Goal: Information Seeking & Learning: Learn about a topic

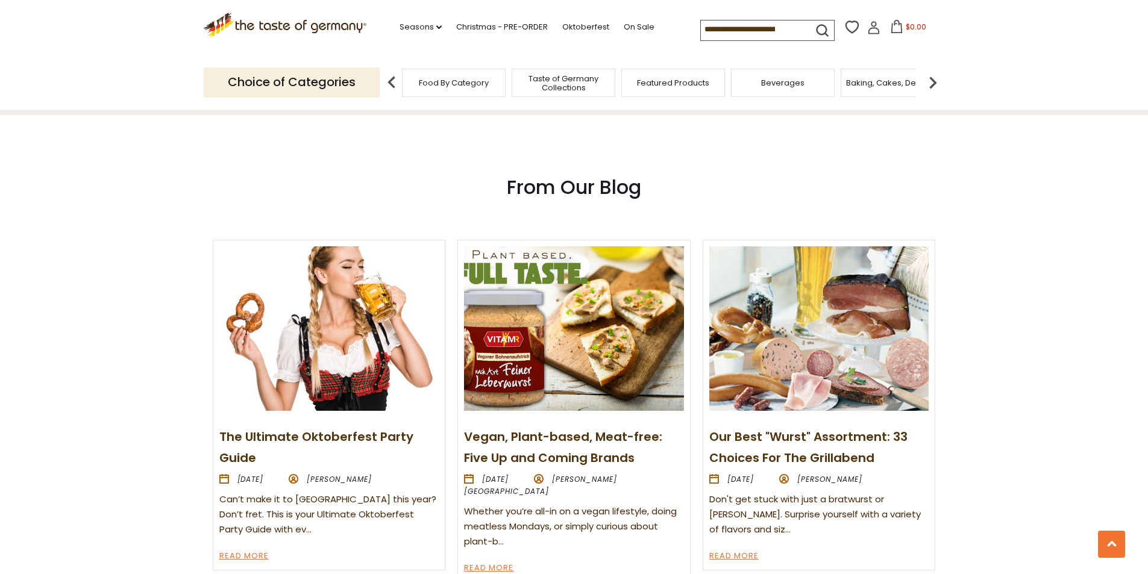
scroll to position [1266, 0]
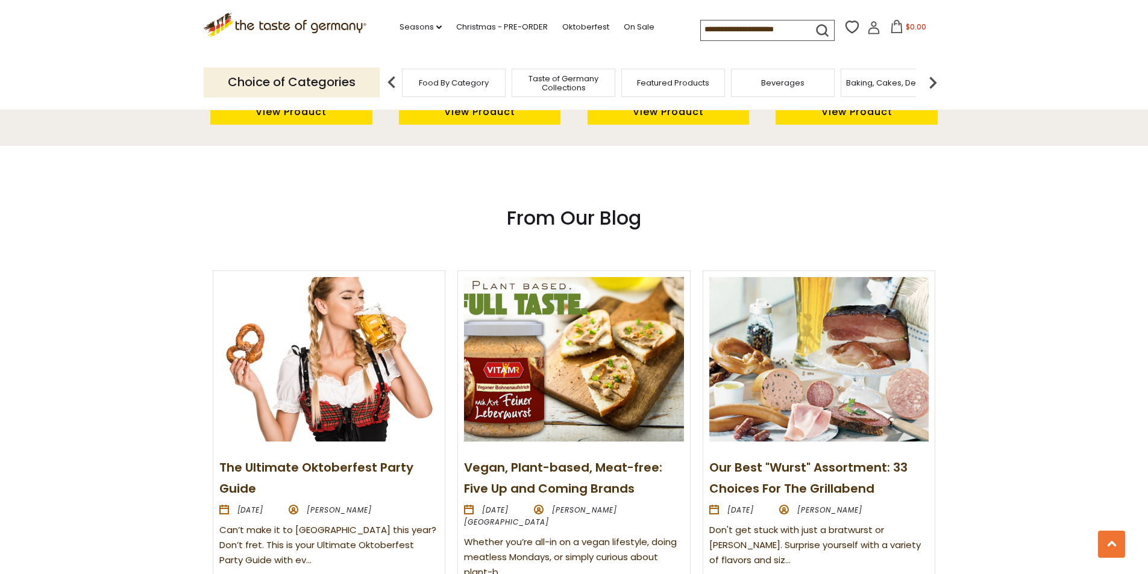
click at [789, 417] on img at bounding box center [819, 359] width 219 height 165
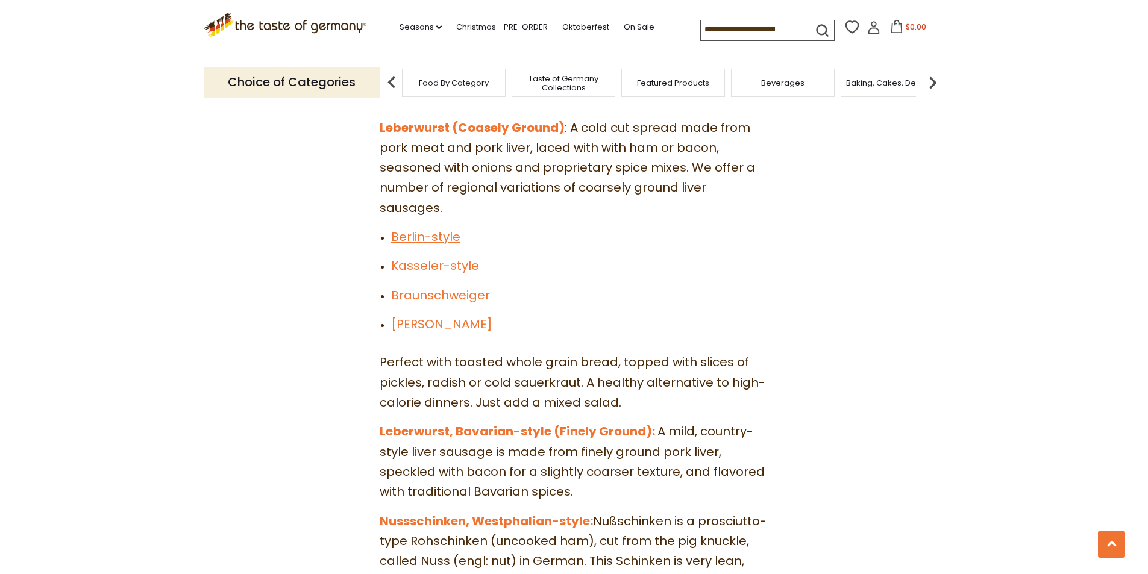
scroll to position [3858, 0]
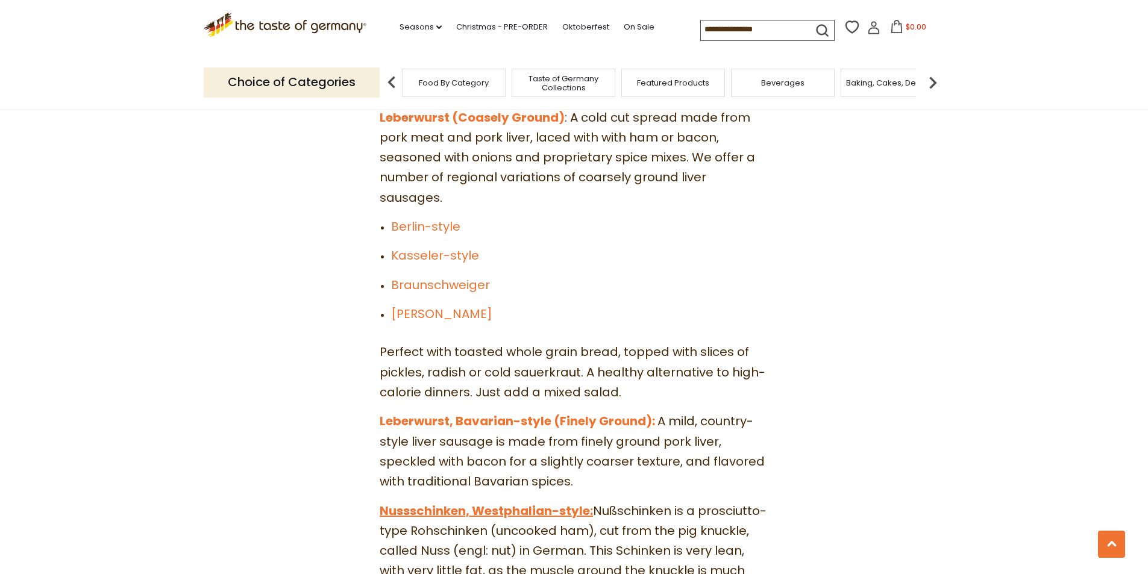
click at [483, 503] on link "Nussschinken, Westphalian-style:" at bounding box center [486, 511] width 213 height 17
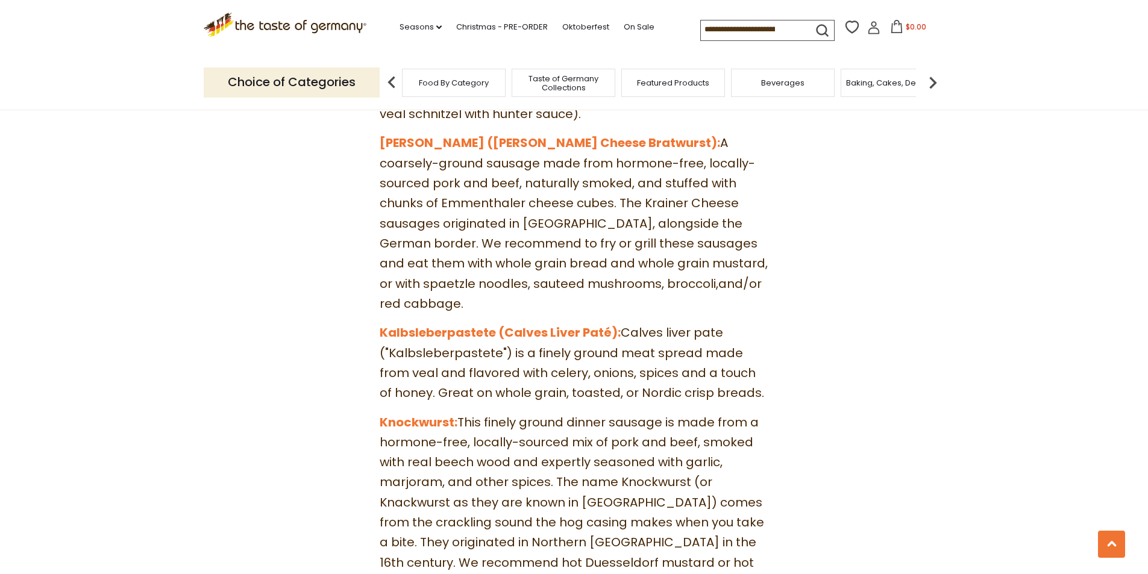
scroll to position [3135, 0]
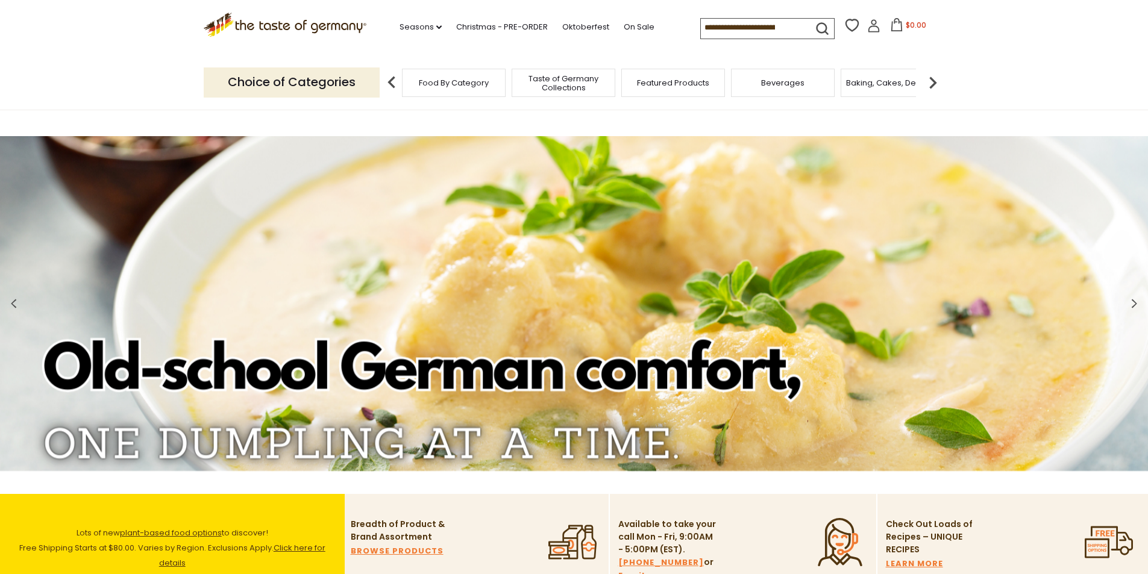
click at [458, 87] on span "Food By Category" at bounding box center [454, 82] width 70 height 9
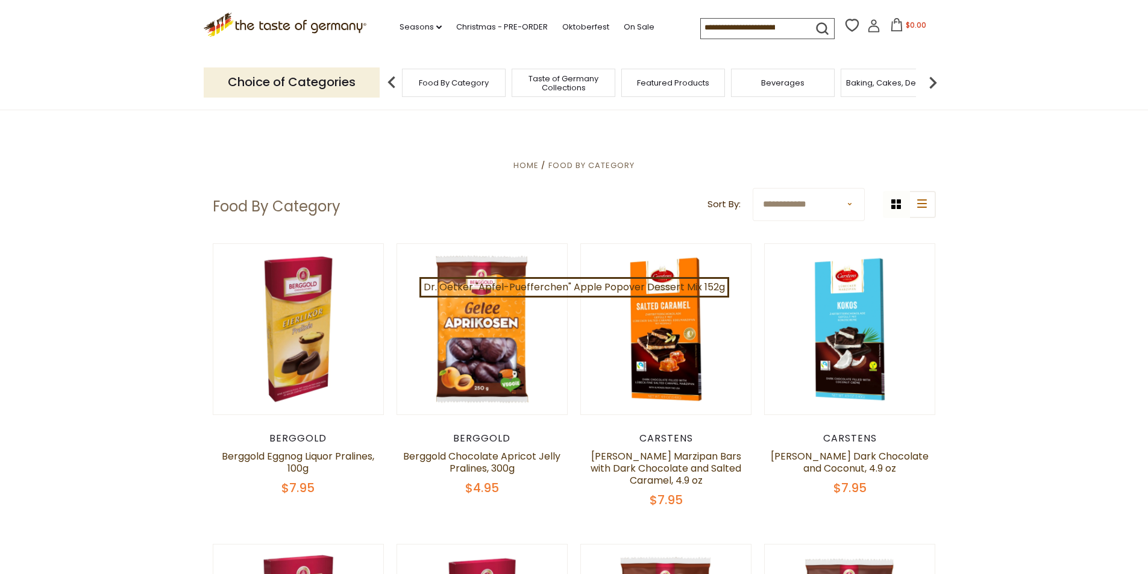
click at [933, 81] on img at bounding box center [933, 83] width 24 height 24
click at [841, 82] on span "Breads" at bounding box center [843, 82] width 28 height 9
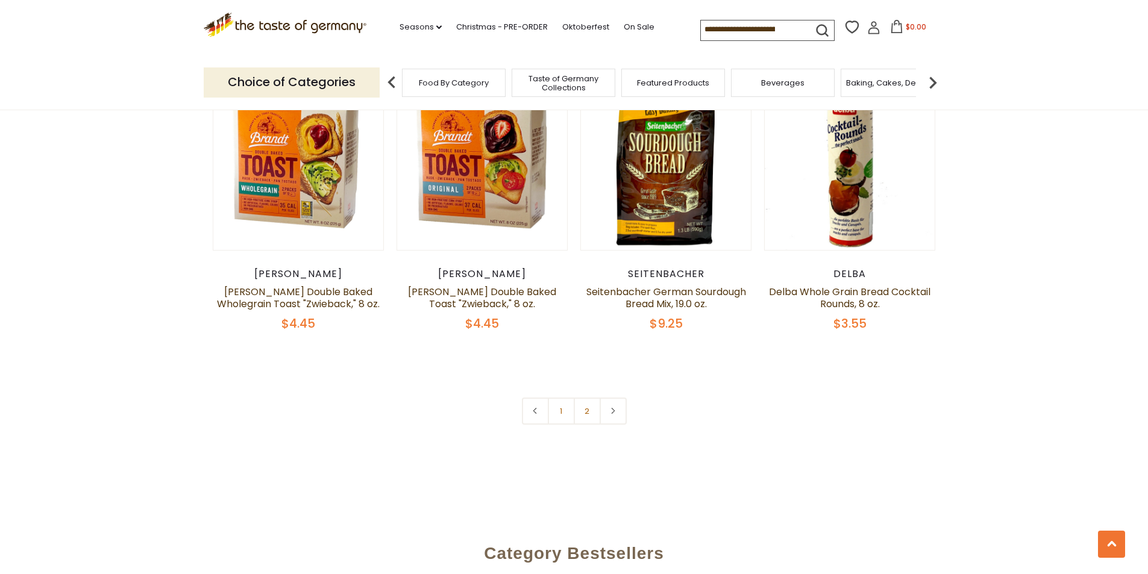
scroll to position [2652, 0]
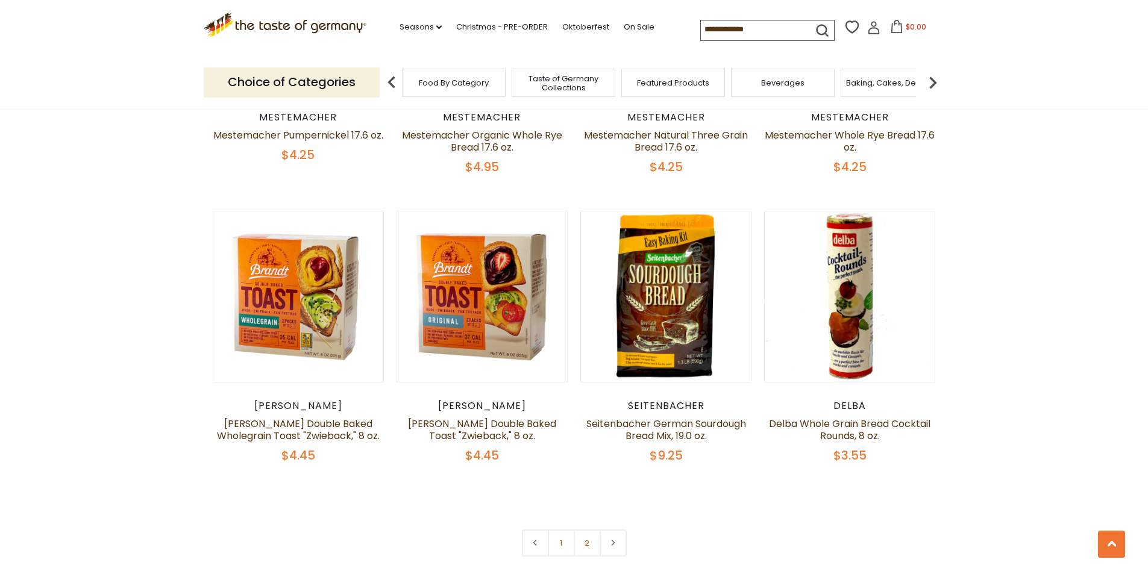
click at [933, 80] on img at bounding box center [933, 83] width 24 height 24
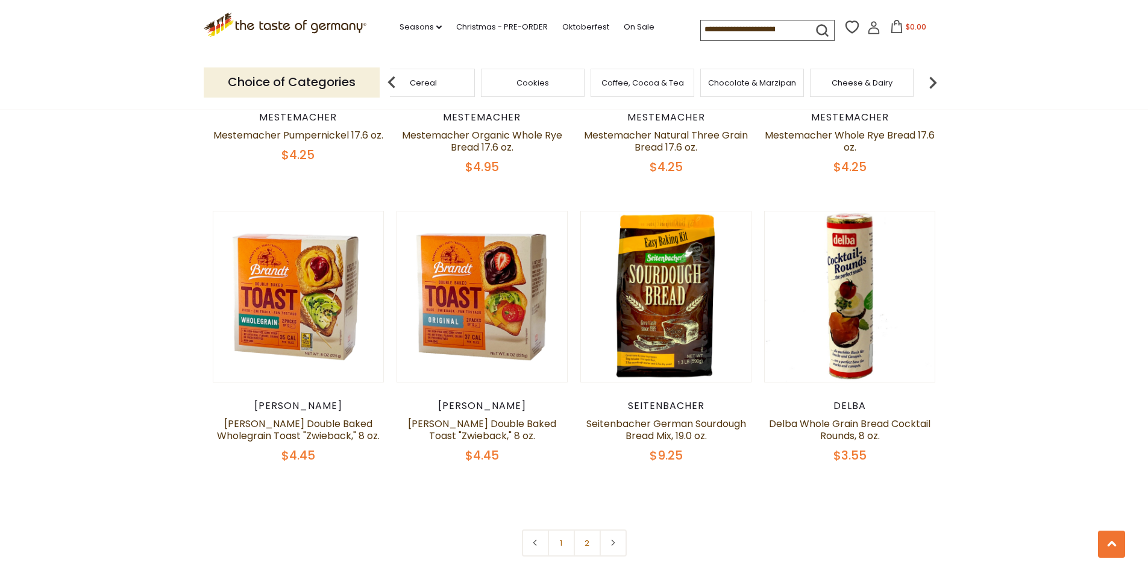
click at [933, 80] on img at bounding box center [933, 83] width 24 height 24
click at [779, 79] on div "Fish" at bounding box center [762, 83] width 104 height 28
click at [767, 85] on span "Fish" at bounding box center [762, 82] width 14 height 9
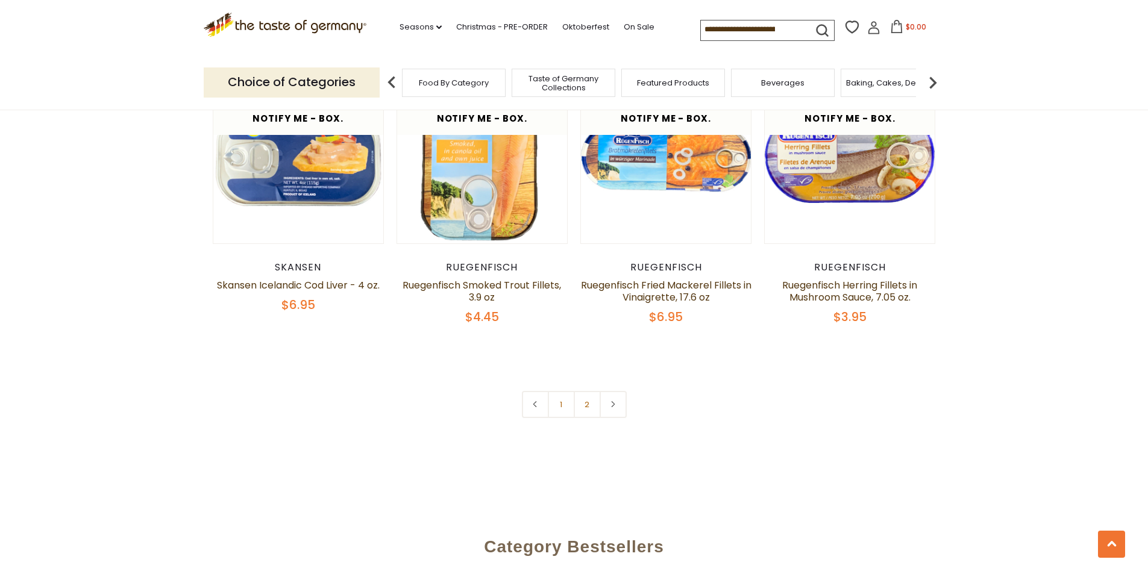
scroll to position [2833, 0]
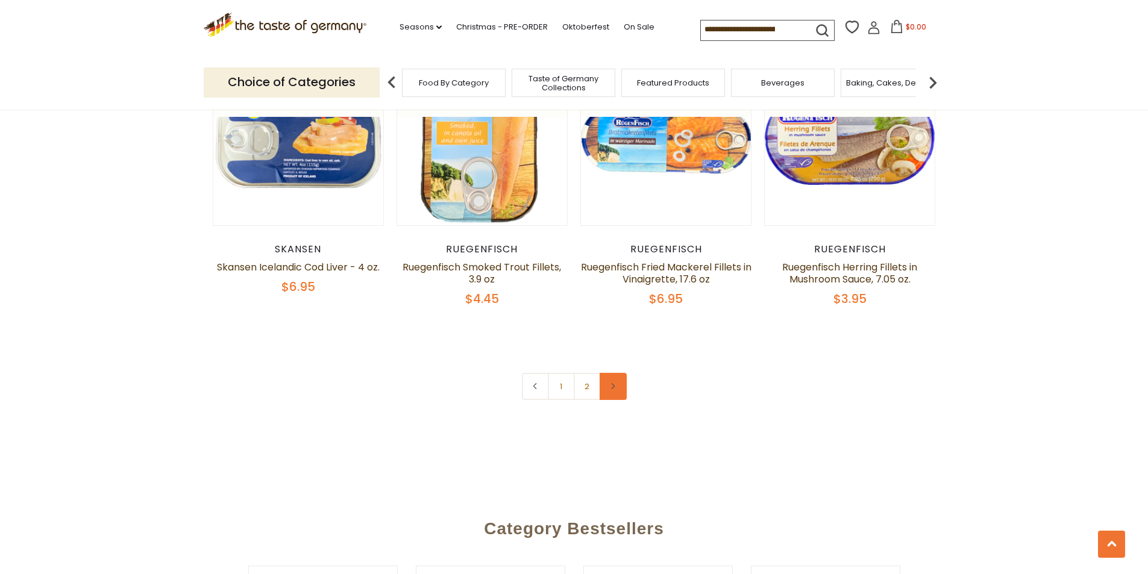
click at [605, 373] on link at bounding box center [613, 386] width 27 height 27
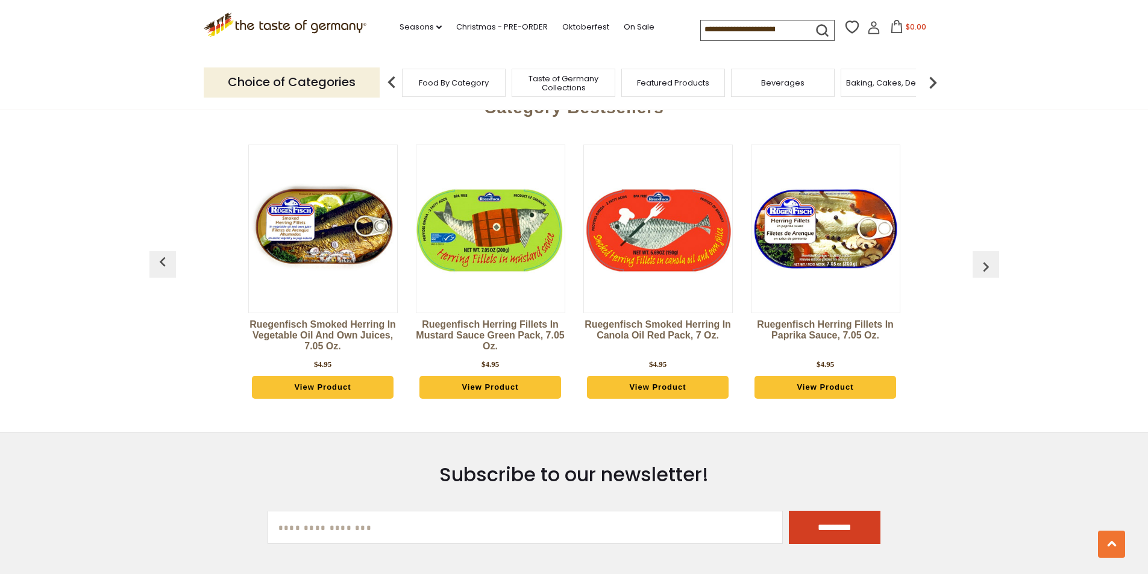
scroll to position [3255, 0]
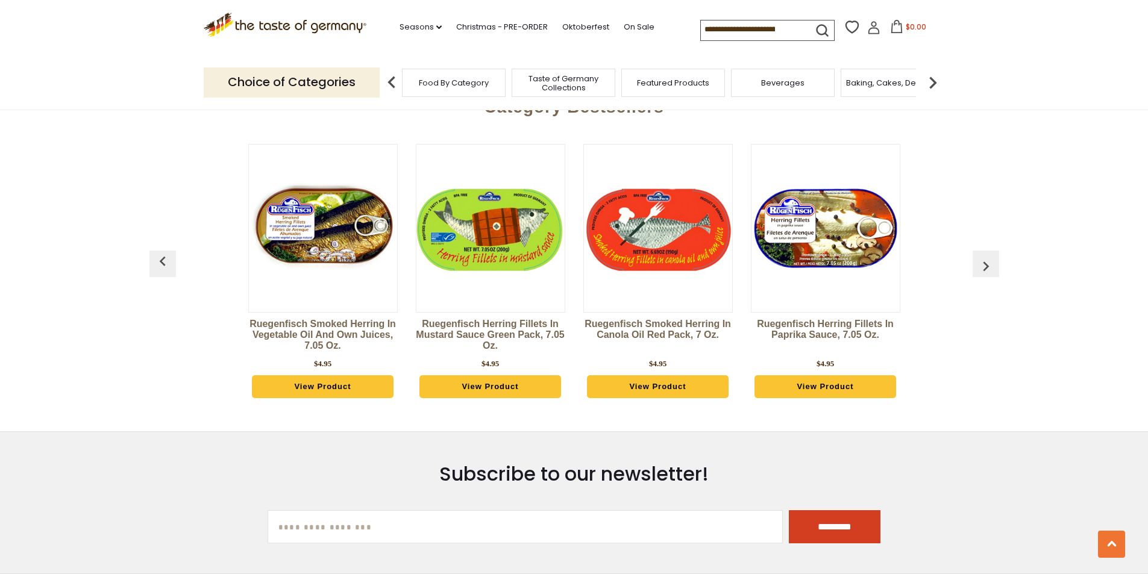
click at [933, 81] on img at bounding box center [933, 83] width 24 height 24
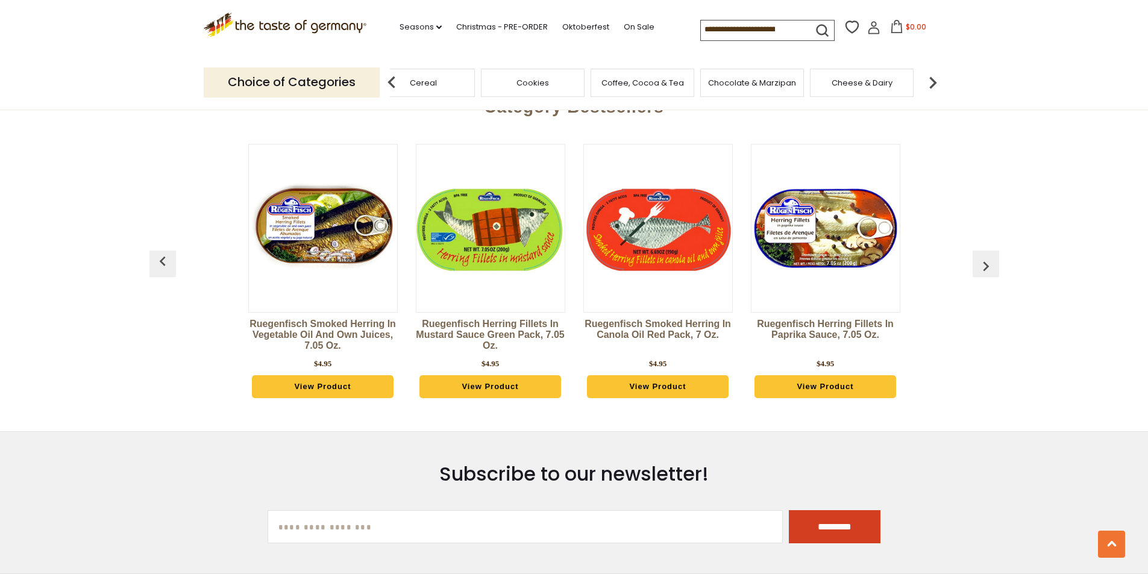
click at [933, 81] on img at bounding box center [933, 83] width 24 height 24
click at [933, 80] on img at bounding box center [933, 83] width 24 height 24
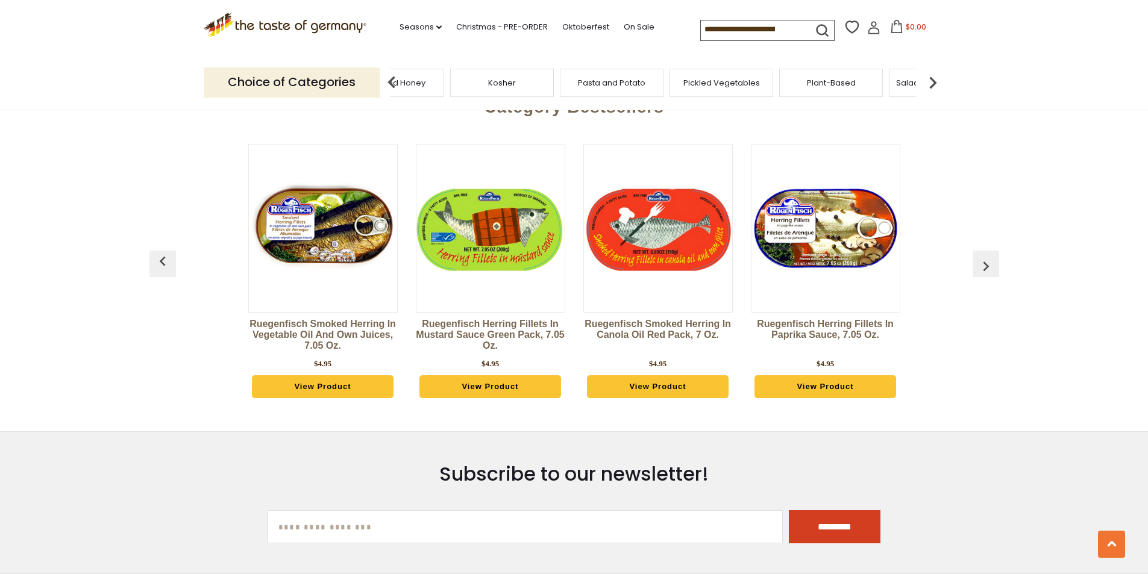
click at [933, 80] on img at bounding box center [933, 83] width 24 height 24
click at [931, 84] on img at bounding box center [933, 83] width 24 height 24
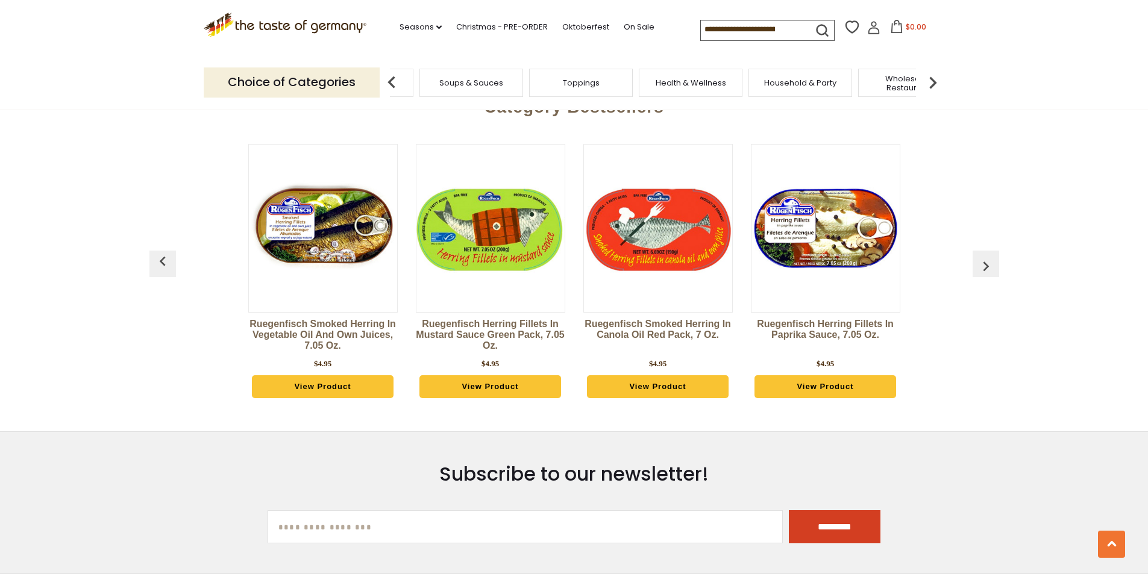
click at [931, 84] on img at bounding box center [933, 83] width 24 height 24
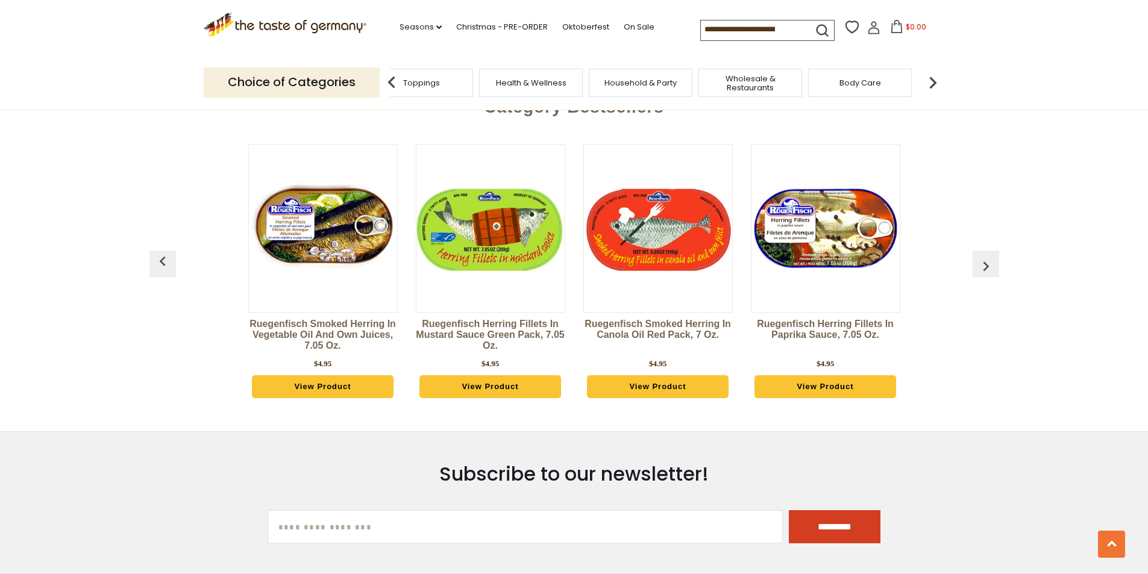
click at [931, 84] on img at bounding box center [933, 83] width 24 height 24
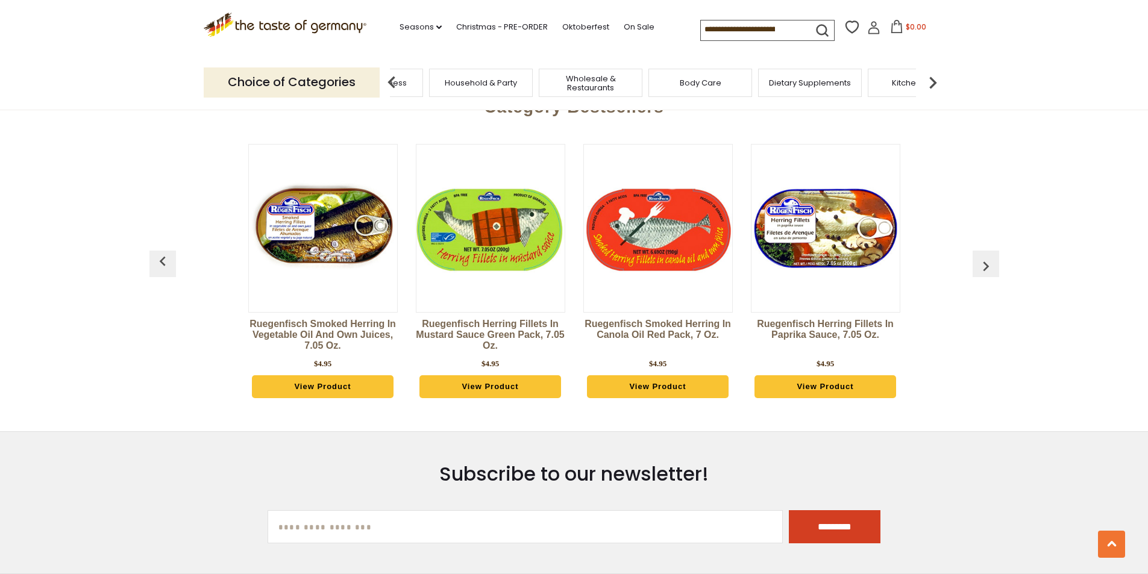
click at [389, 86] on img at bounding box center [392, 83] width 24 height 24
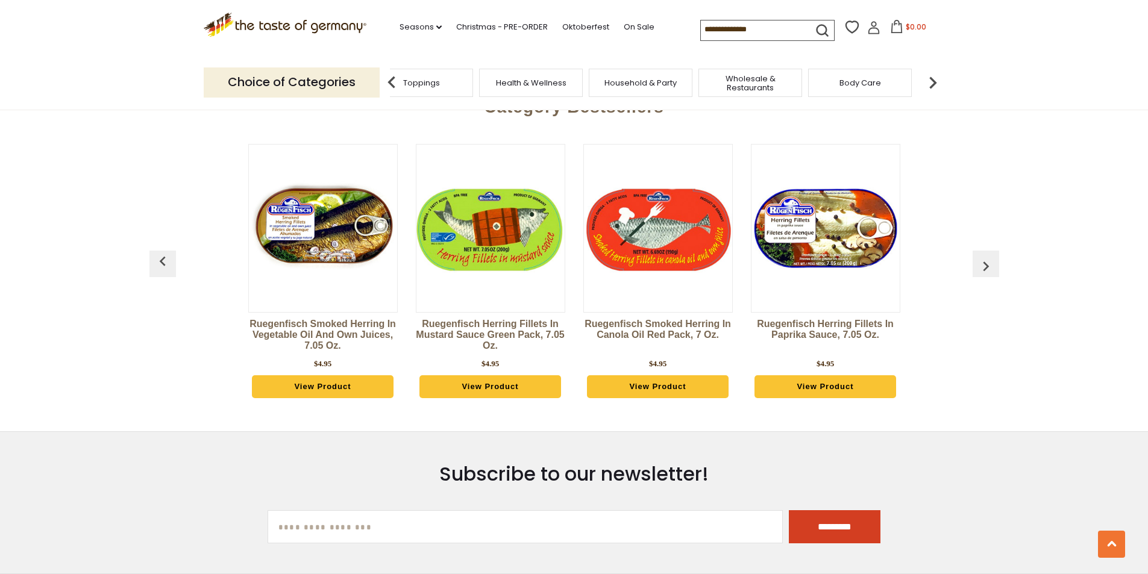
click at [389, 86] on img at bounding box center [392, 83] width 24 height 24
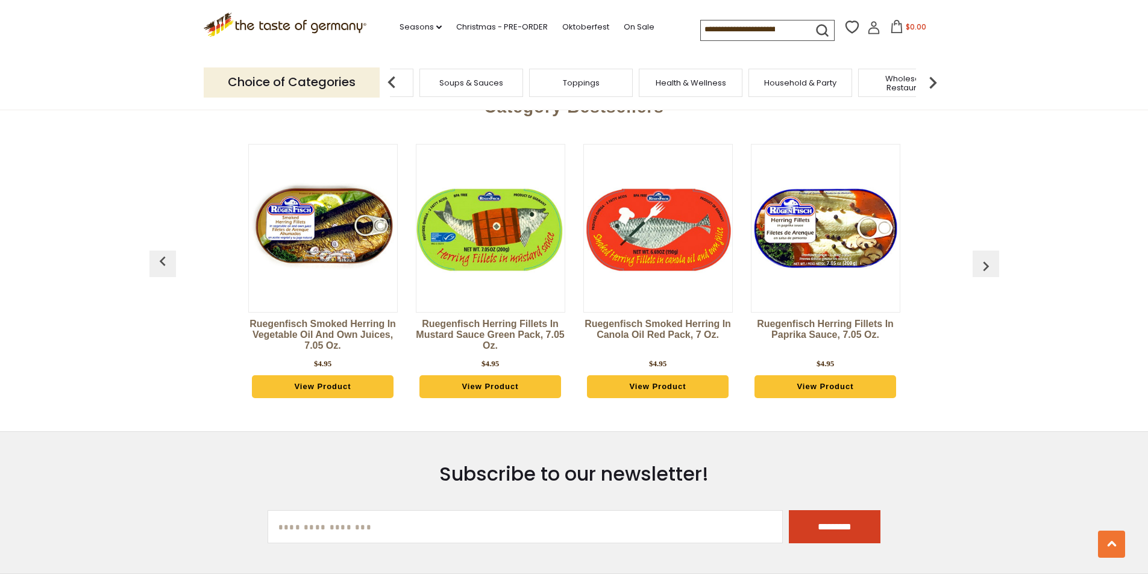
click at [389, 86] on img at bounding box center [392, 83] width 24 height 24
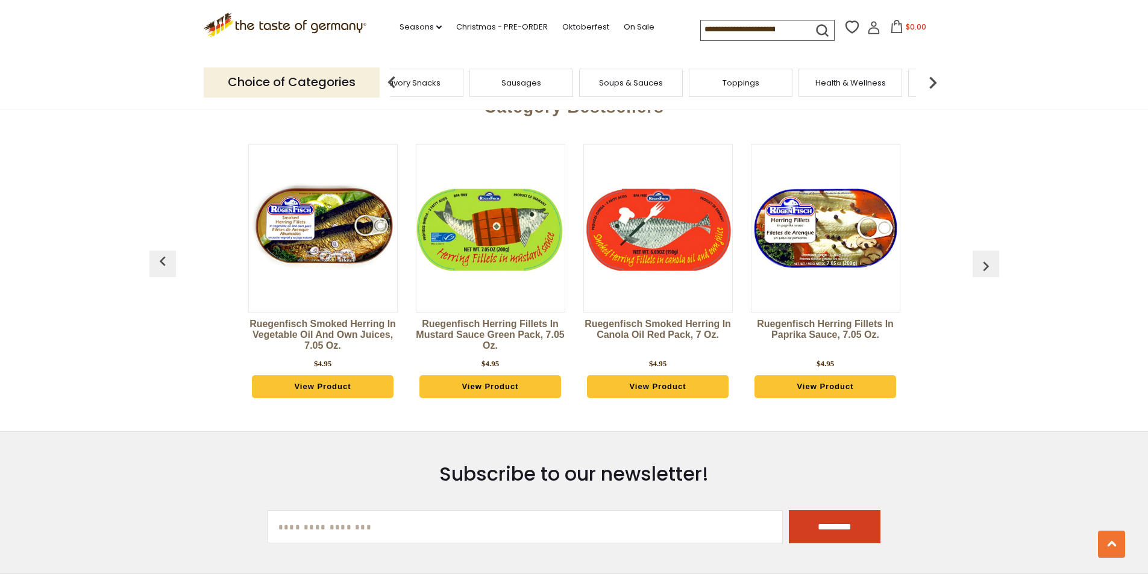
click at [530, 87] on span "Sausages" at bounding box center [522, 82] width 40 height 9
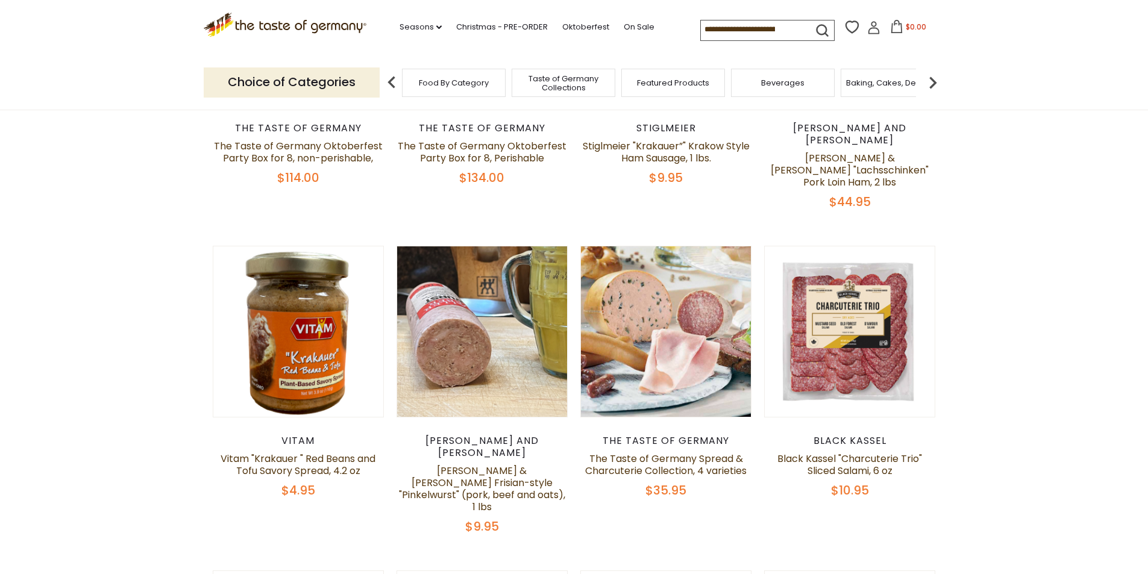
scroll to position [603, 0]
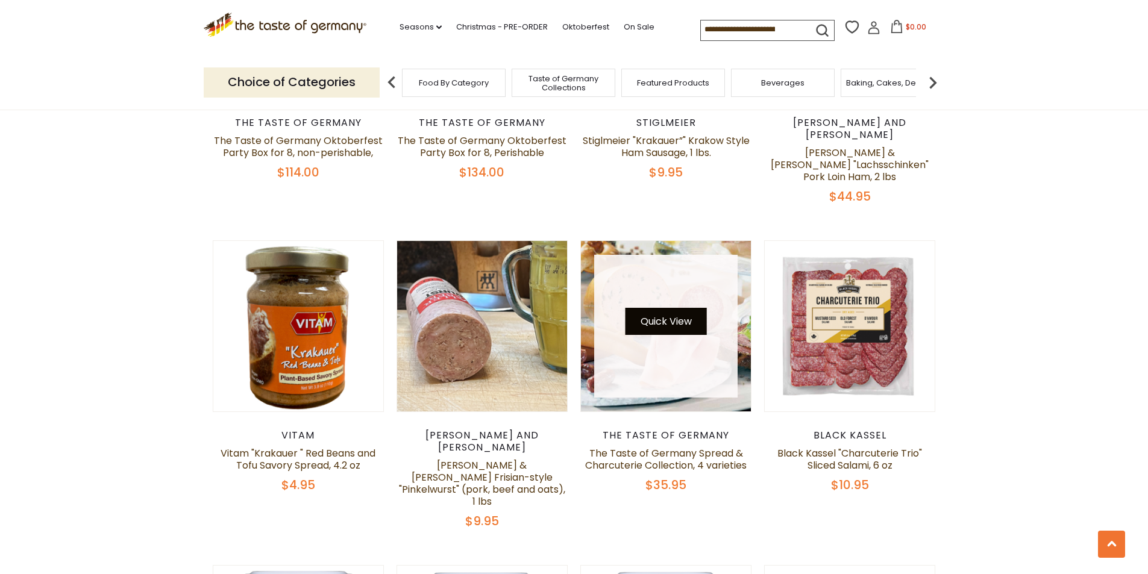
click at [664, 308] on button "Quick View" at bounding box center [666, 321] width 81 height 27
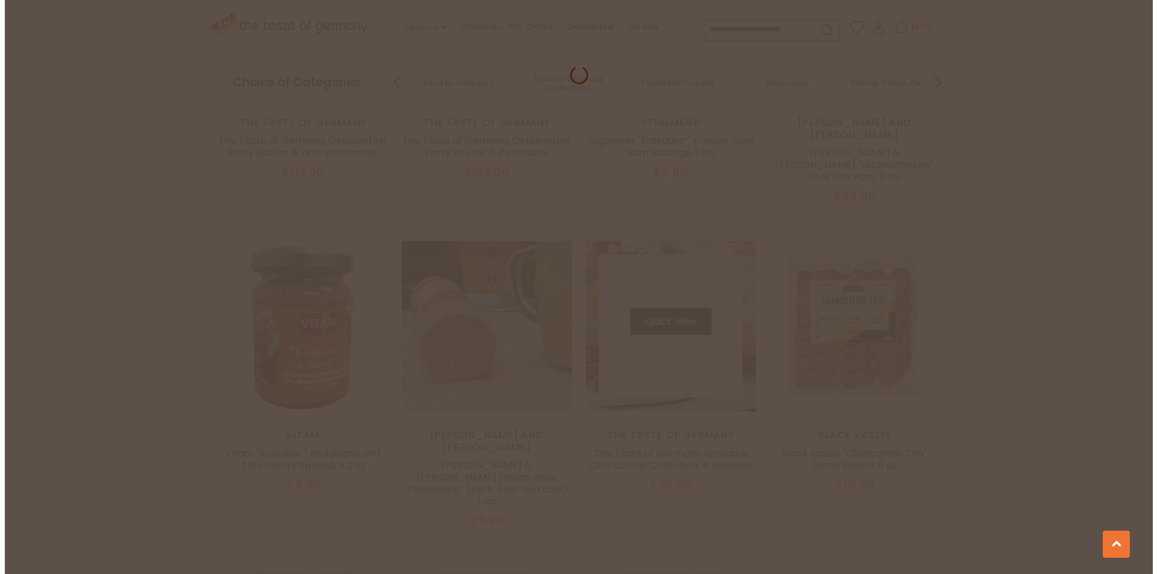
scroll to position [605, 0]
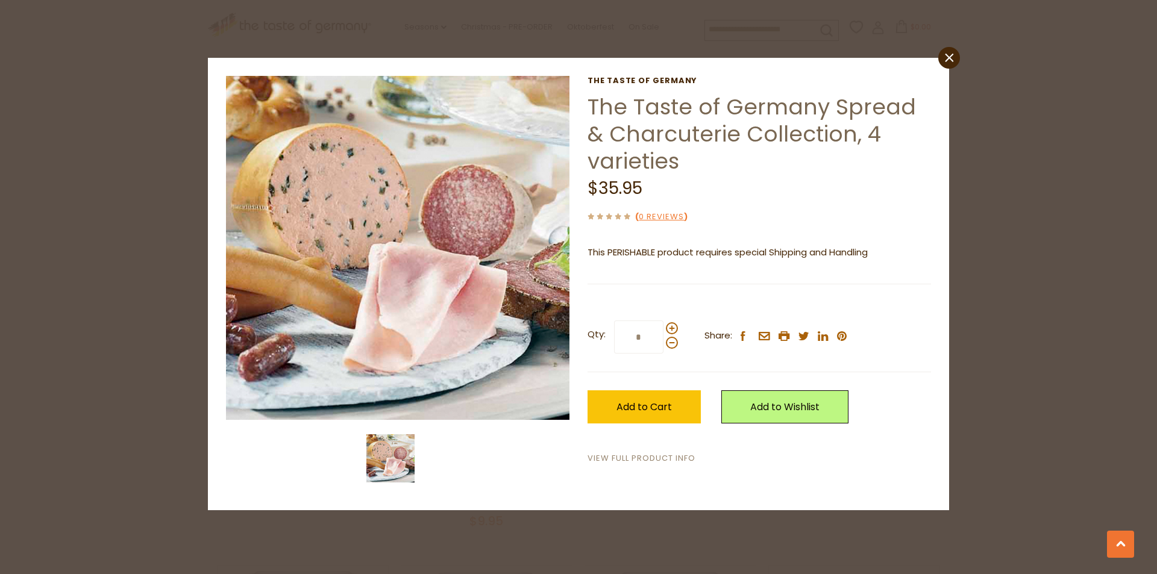
click at [641, 456] on link "View Full Product Info" at bounding box center [642, 459] width 108 height 13
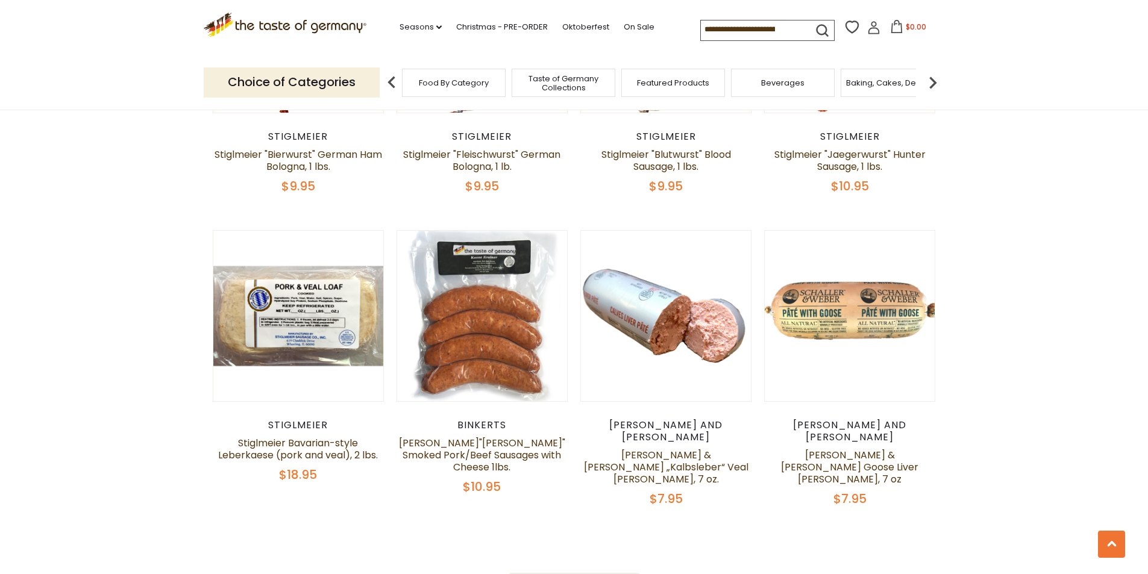
scroll to position [2836, 0]
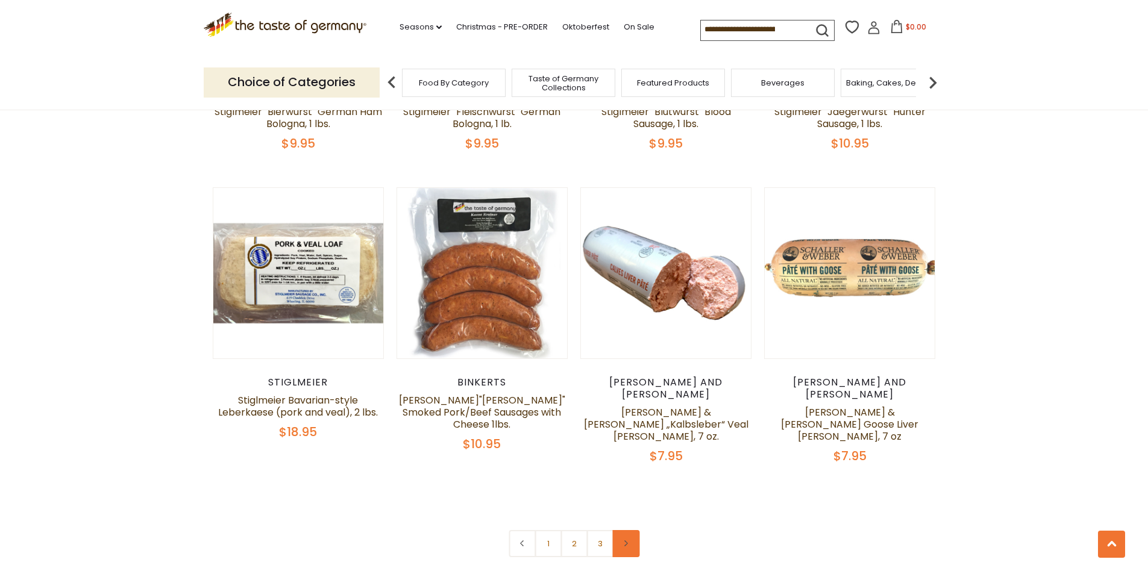
click at [631, 530] on link at bounding box center [625, 543] width 27 height 27
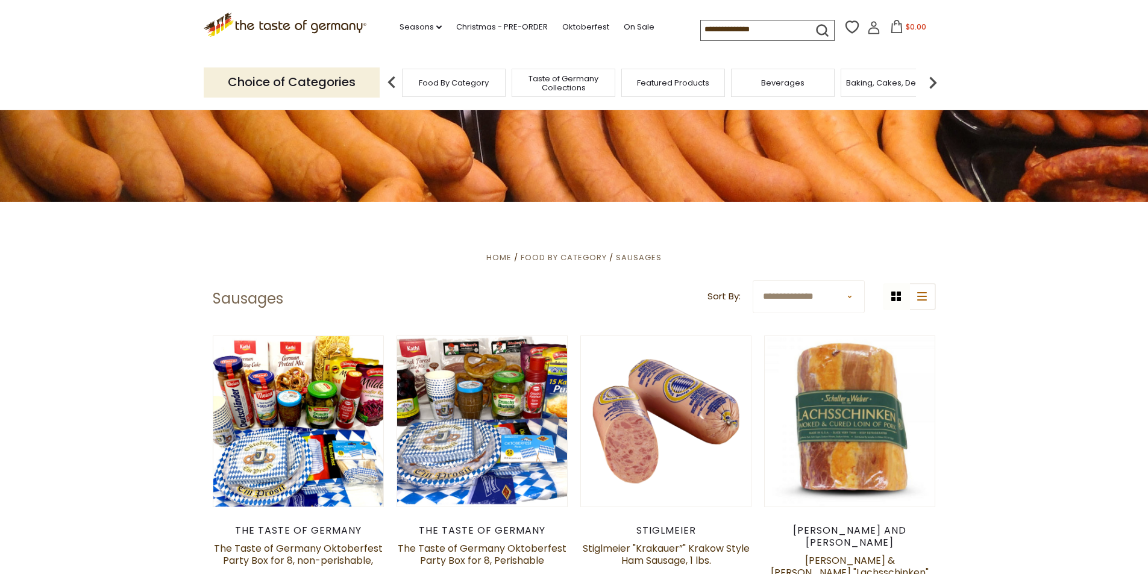
scroll to position [241, 0]
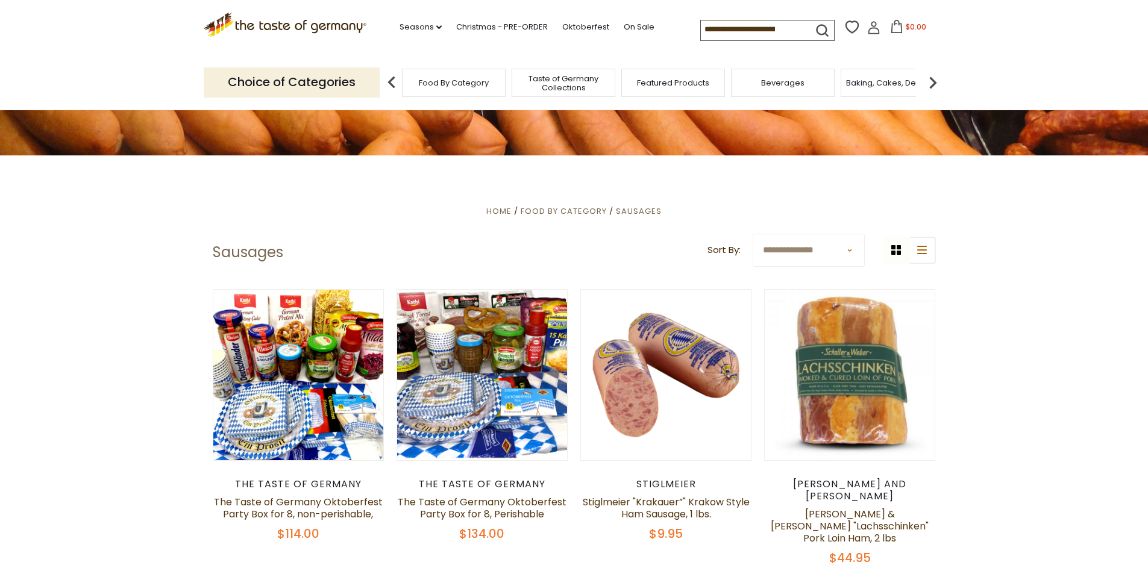
click at [842, 251] on select "**********" at bounding box center [809, 250] width 112 height 33
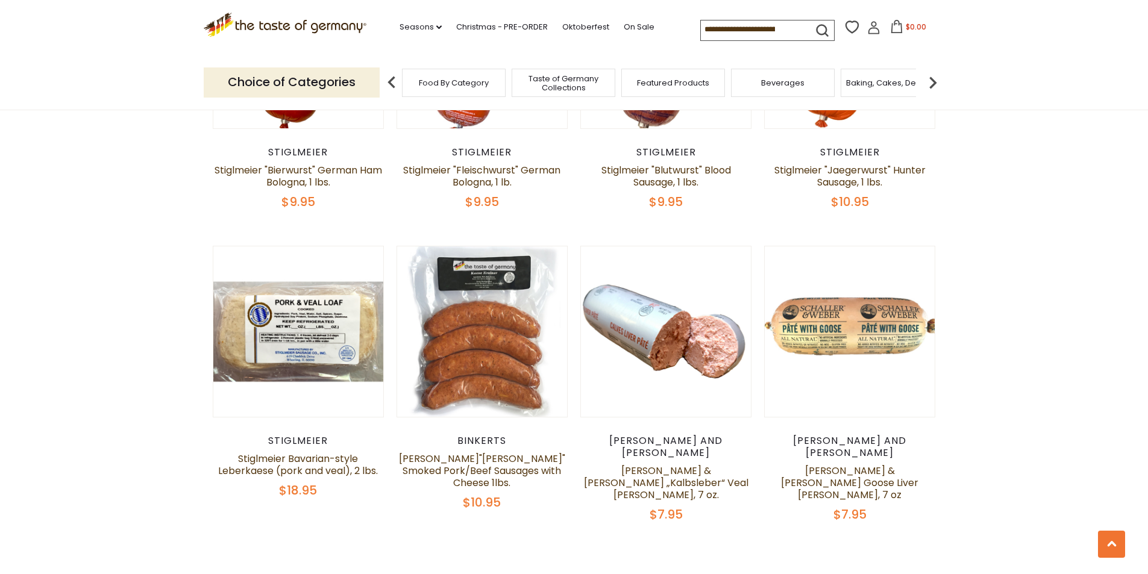
scroll to position [2773, 0]
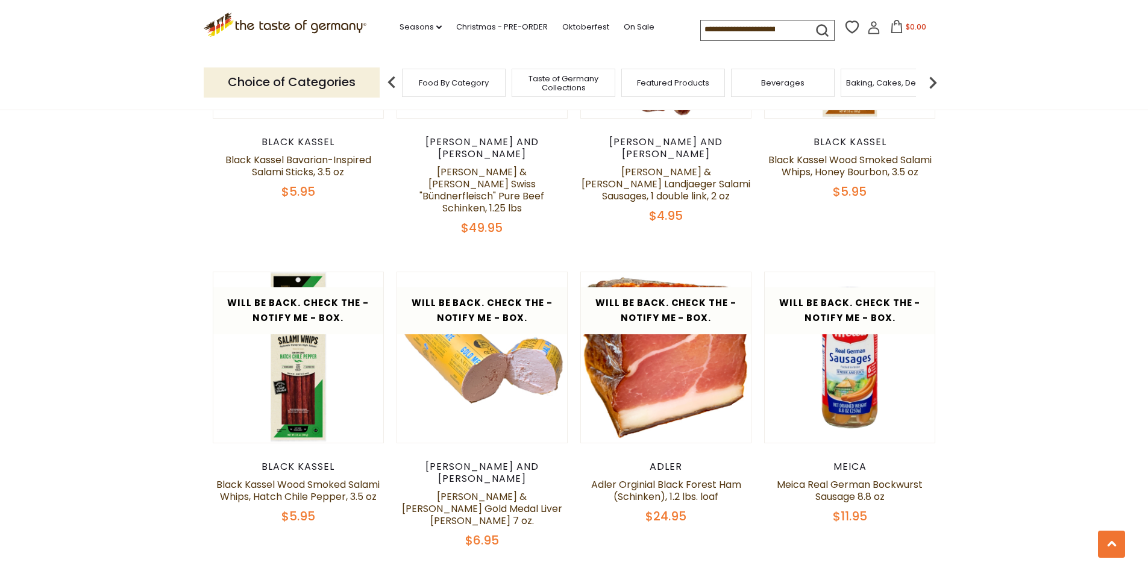
scroll to position [2766, 0]
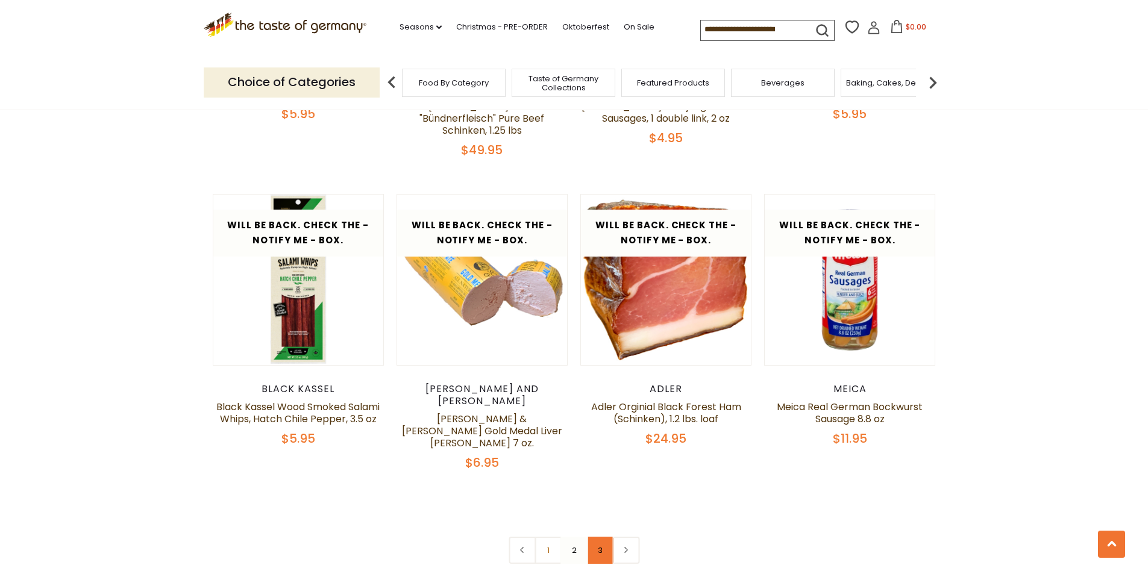
click at [606, 537] on link "3" at bounding box center [600, 550] width 27 height 27
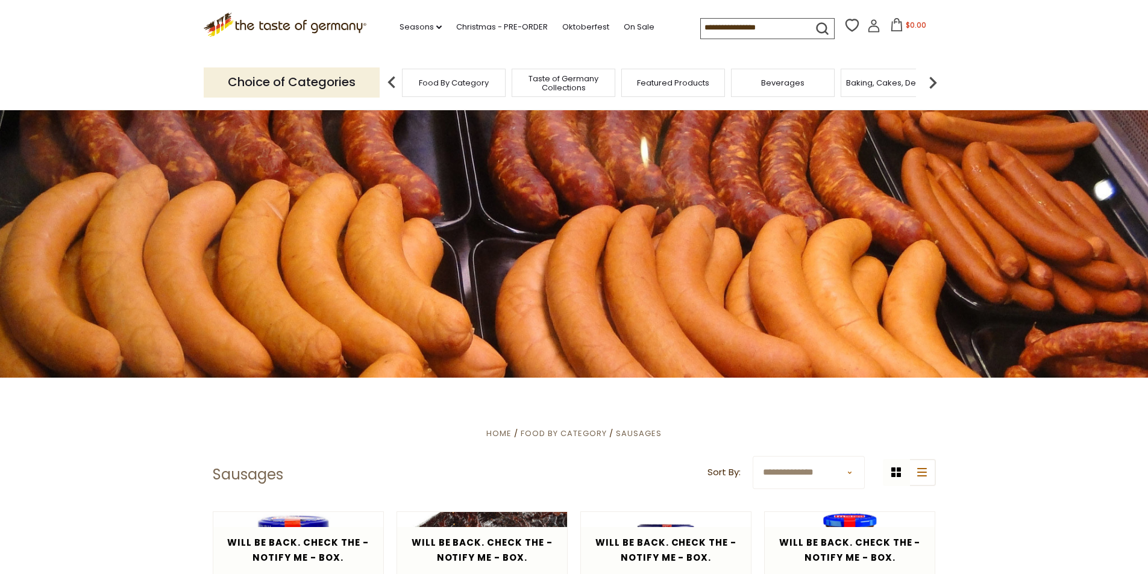
scroll to position [0, 0]
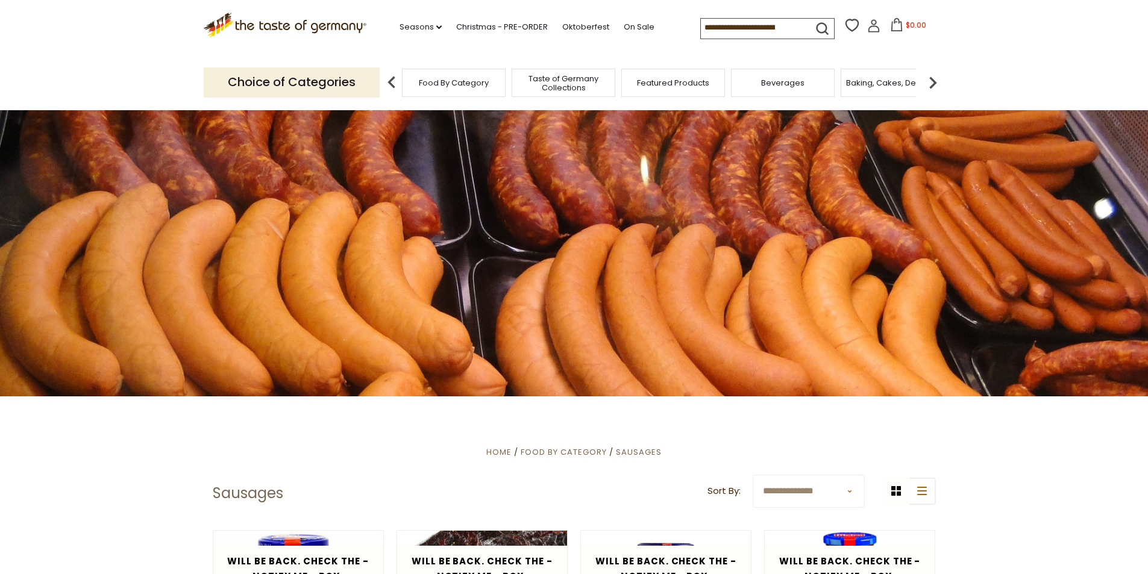
click at [935, 78] on img at bounding box center [933, 83] width 24 height 24
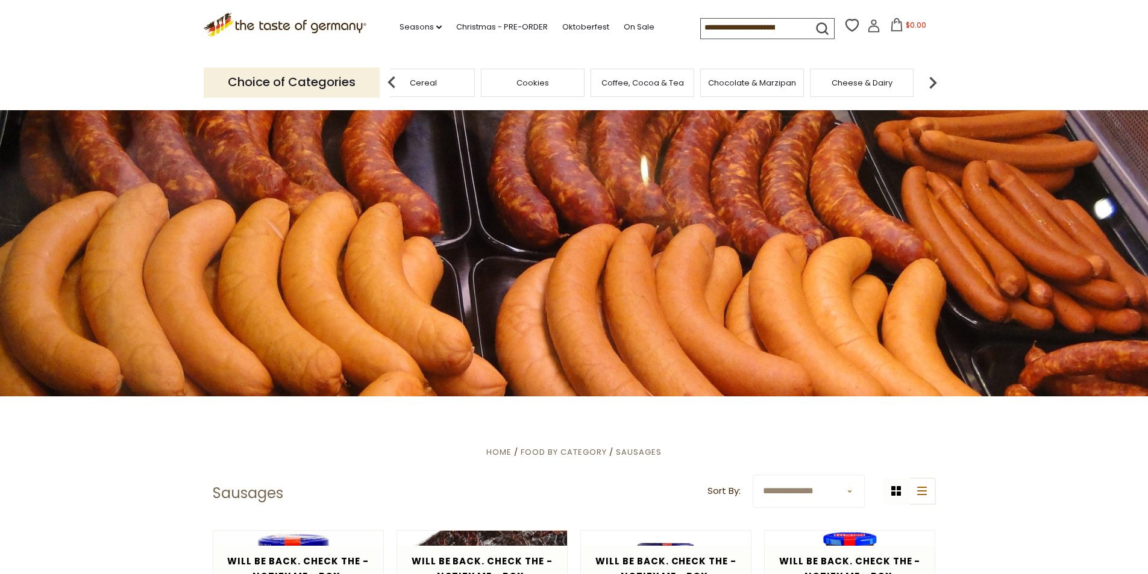
click at [935, 78] on img at bounding box center [933, 83] width 24 height 24
click at [706, 83] on span "Cheese & Dairy" at bounding box center [702, 82] width 61 height 9
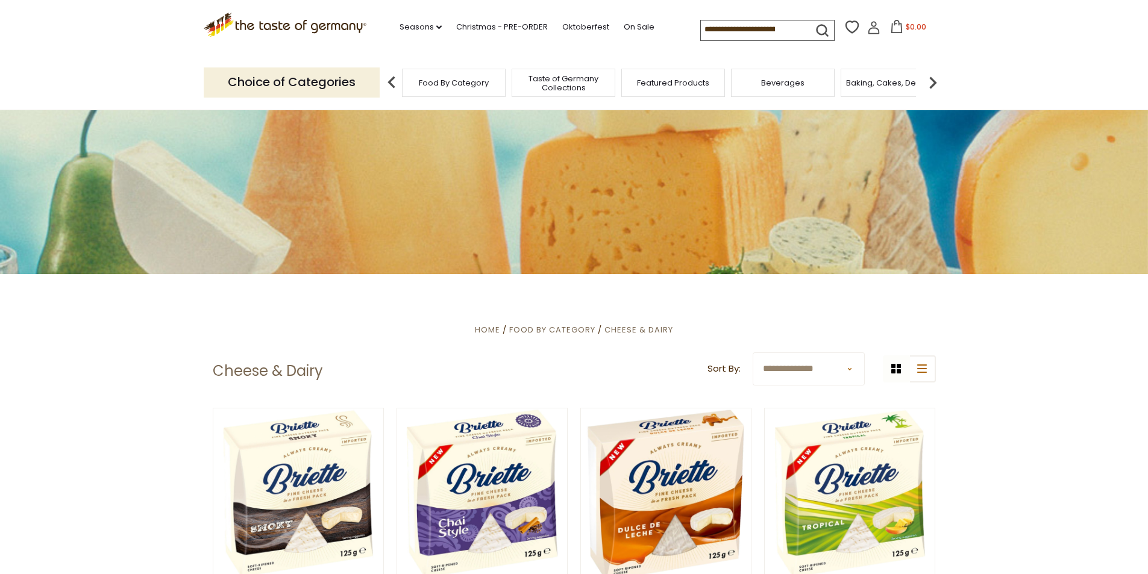
scroll to position [121, 0]
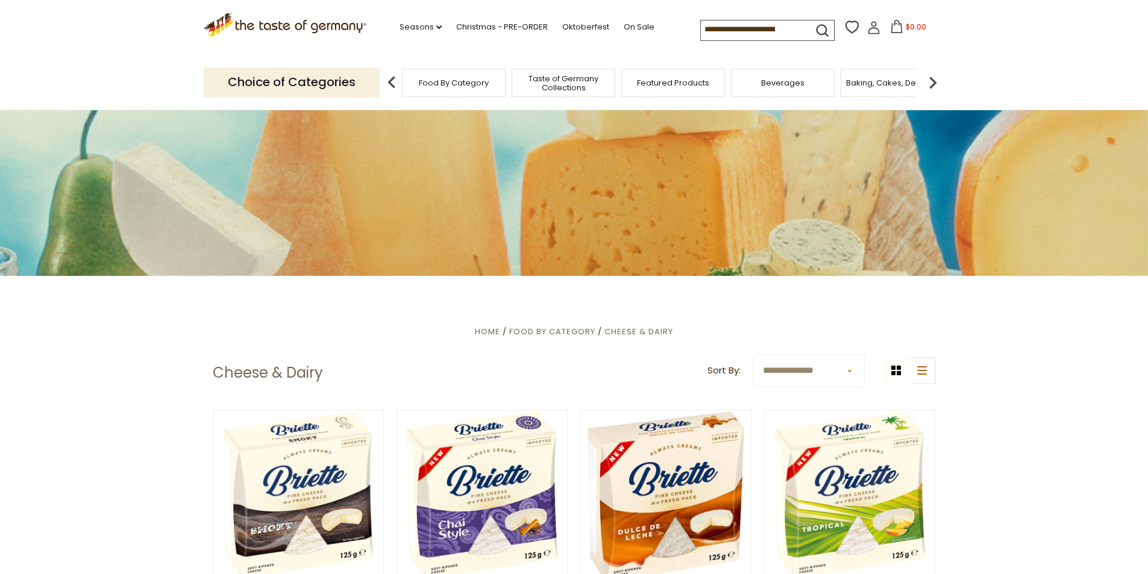
click at [933, 81] on img at bounding box center [933, 83] width 24 height 24
click at [934, 81] on img at bounding box center [933, 83] width 24 height 24
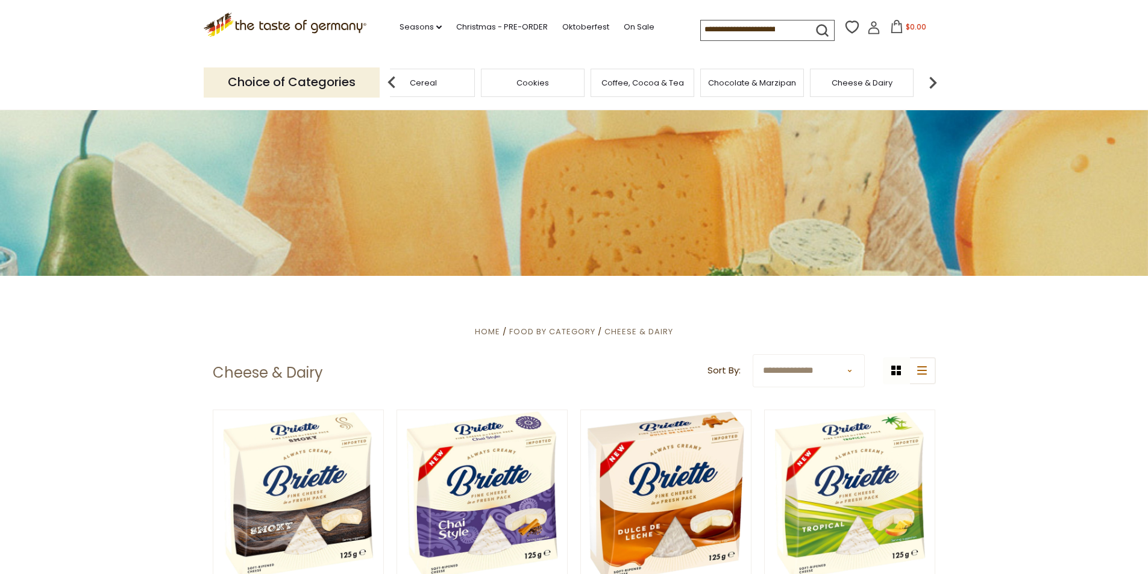
click at [934, 81] on img at bounding box center [933, 83] width 24 height 24
click at [836, 90] on span "Condiments, Seasonings" at bounding box center [812, 83] width 96 height 18
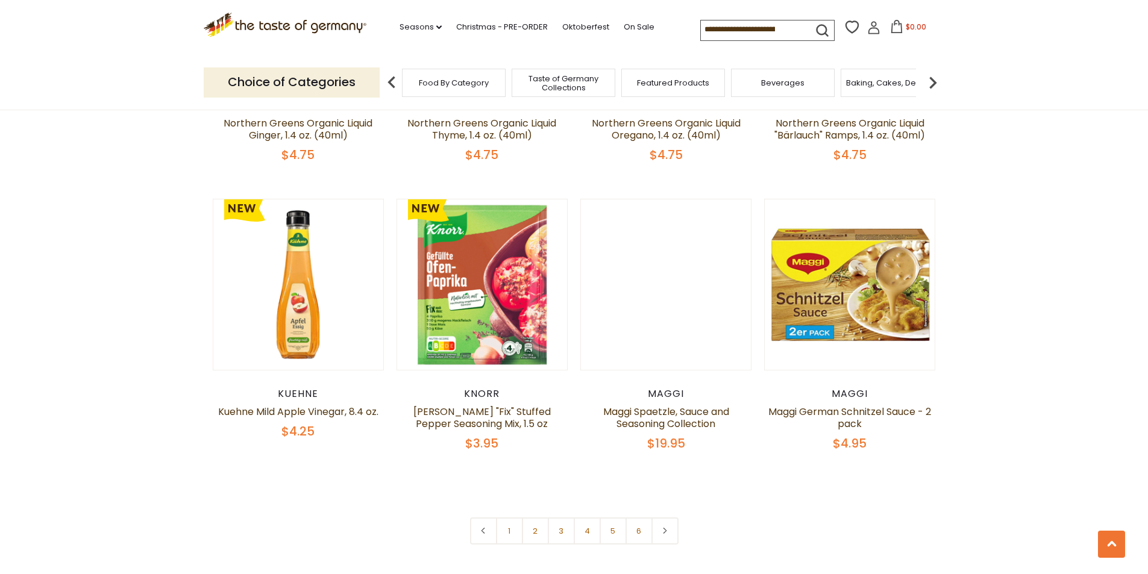
scroll to position [2773, 0]
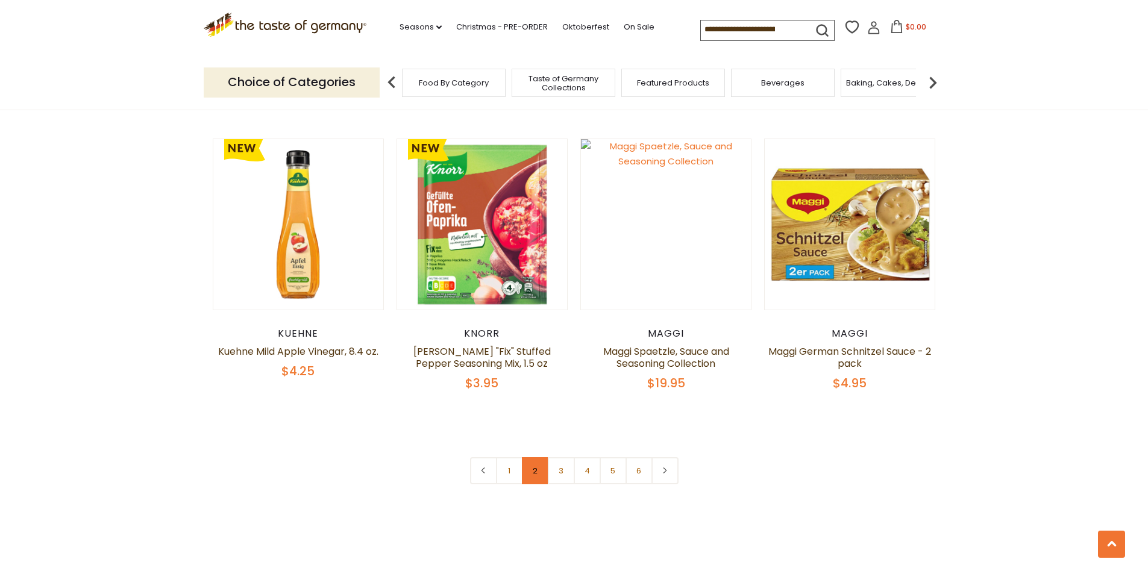
click at [530, 458] on link "2" at bounding box center [535, 471] width 27 height 27
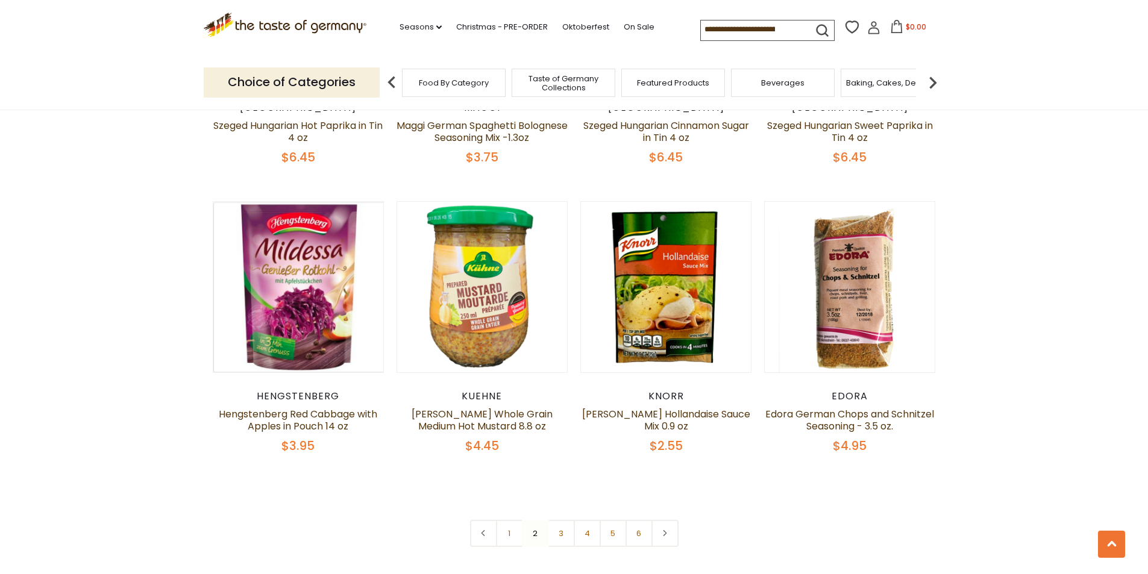
scroll to position [2705, 0]
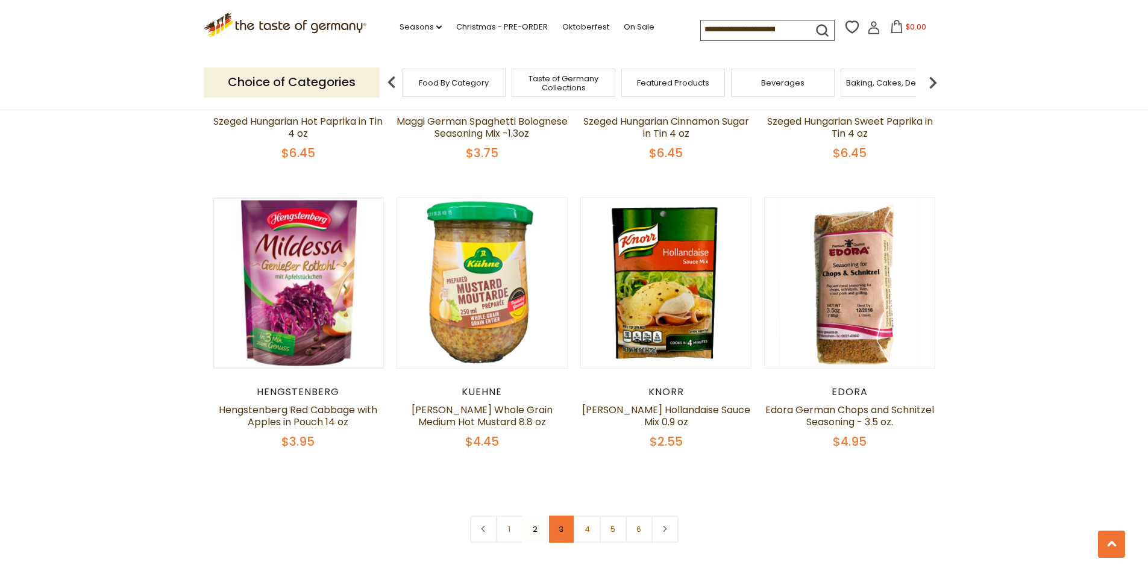
click at [565, 516] on link "3" at bounding box center [561, 529] width 27 height 27
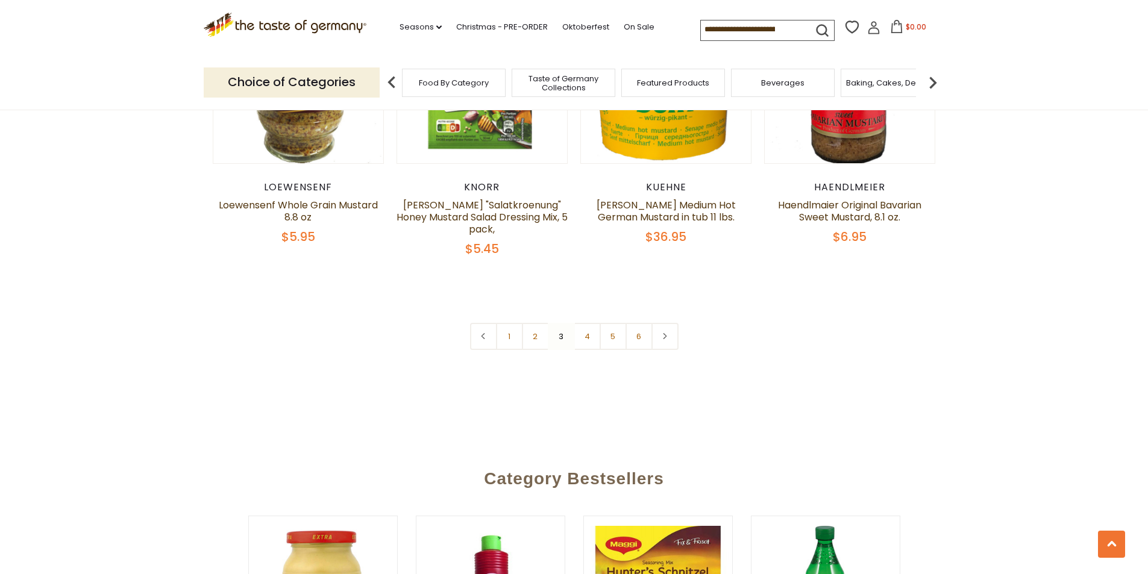
scroll to position [2886, 0]
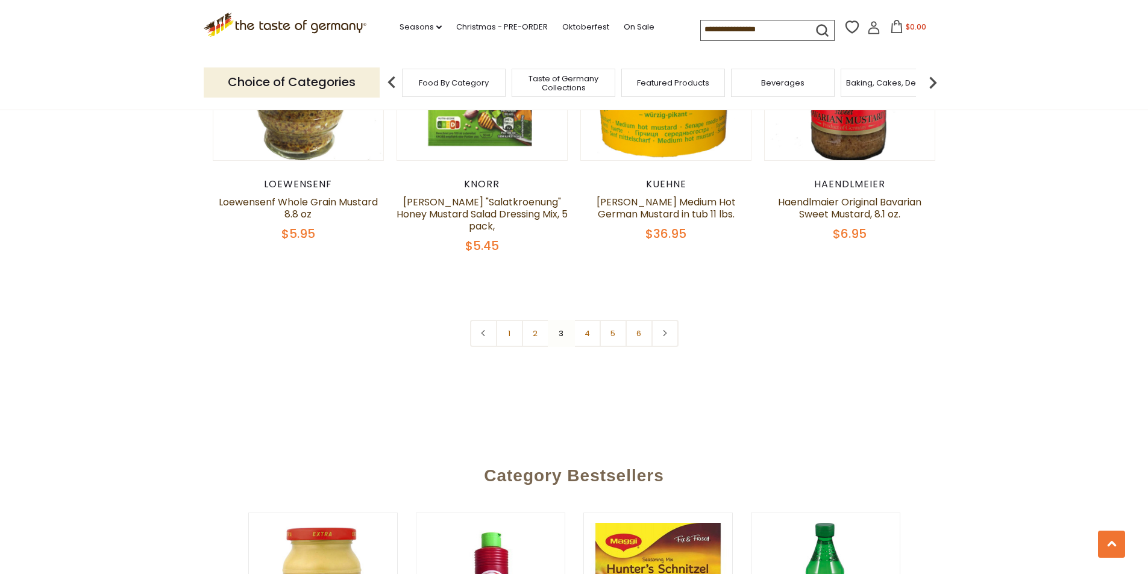
click at [592, 329] on link "4" at bounding box center [587, 333] width 27 height 27
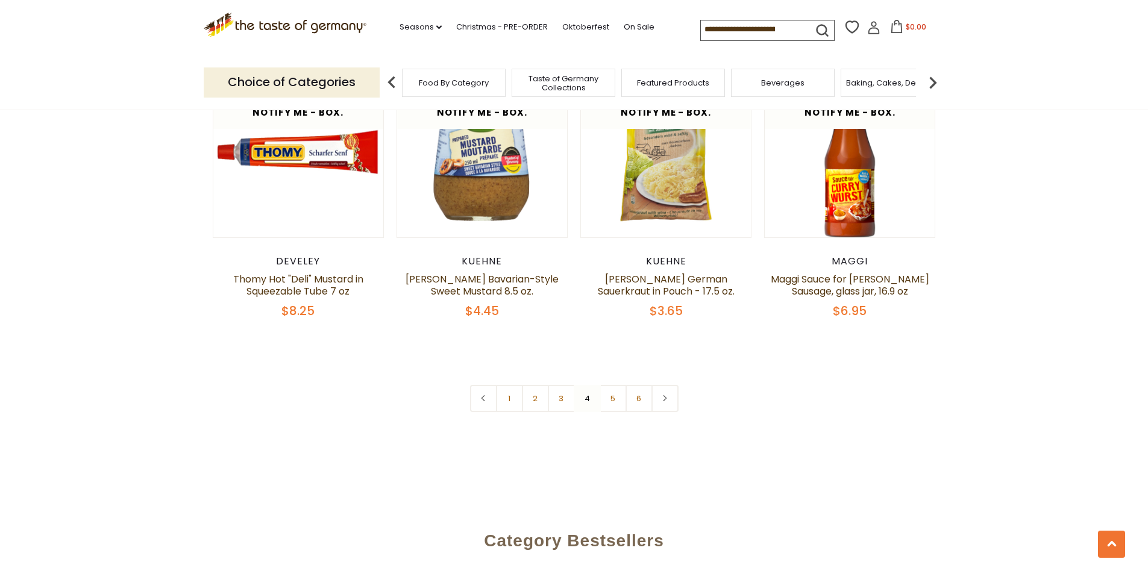
scroll to position [2826, 0]
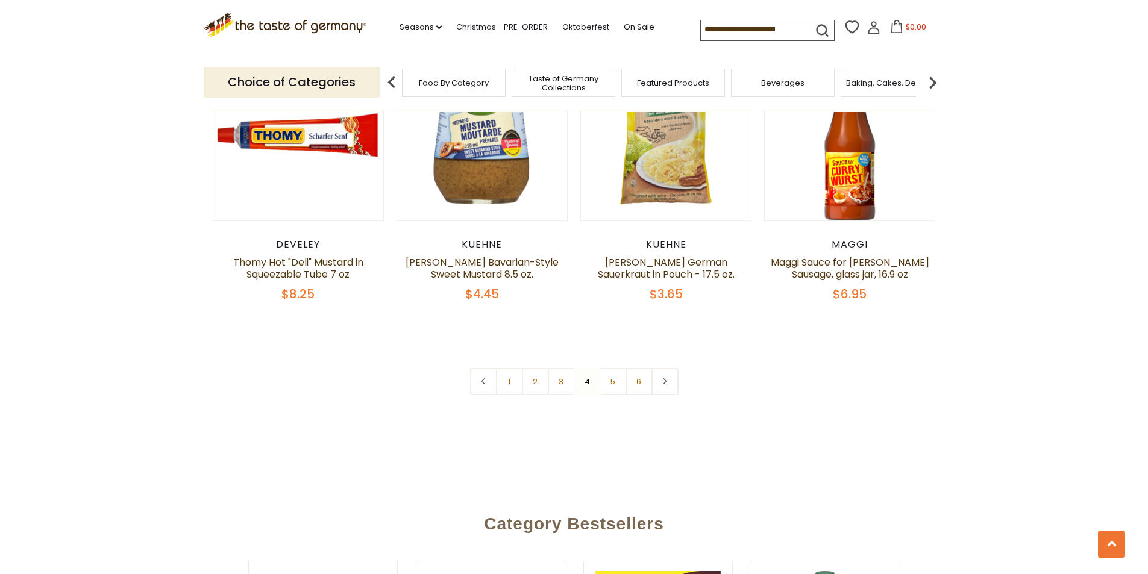
click at [937, 81] on img at bounding box center [933, 83] width 24 height 24
click at [937, 82] on img at bounding box center [933, 83] width 24 height 24
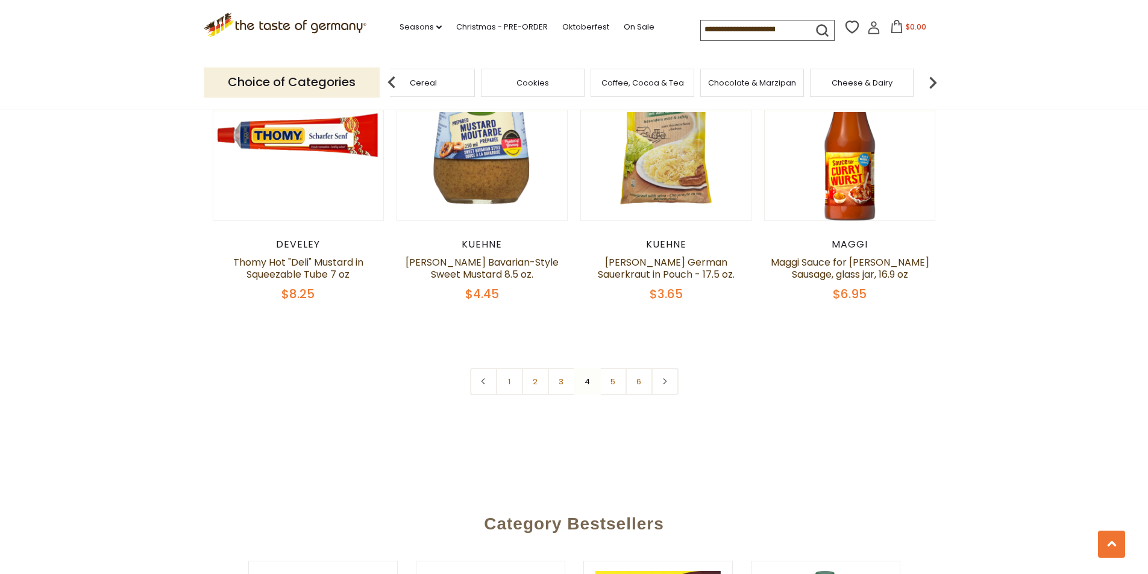
click at [937, 82] on img at bounding box center [933, 83] width 24 height 24
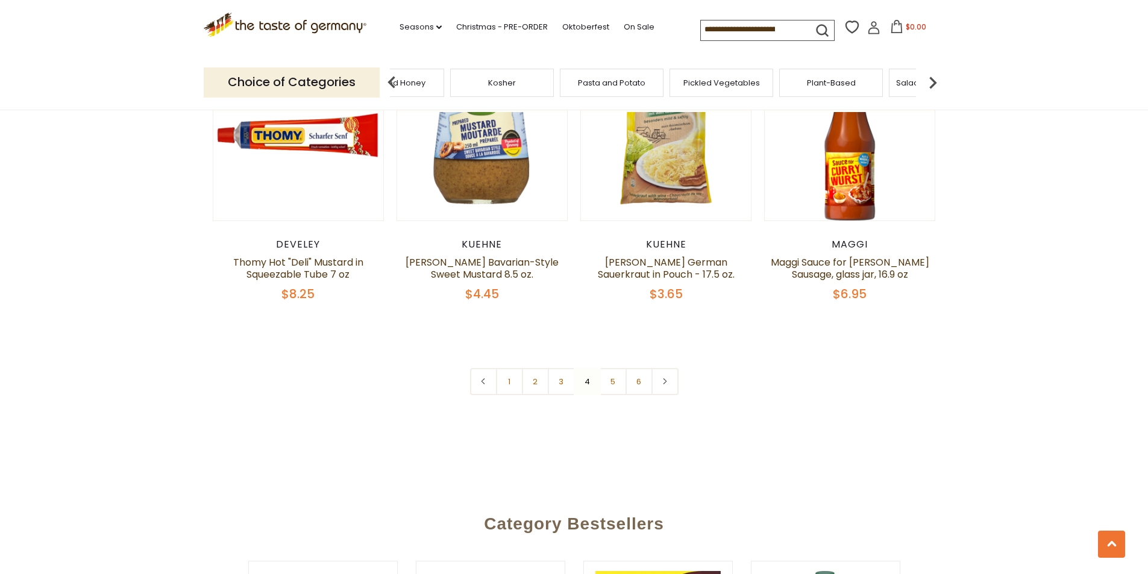
click at [614, 89] on div "Pasta and Potato" at bounding box center [612, 83] width 104 height 28
click at [594, 84] on span "Pasta and Potato" at bounding box center [612, 82] width 68 height 9
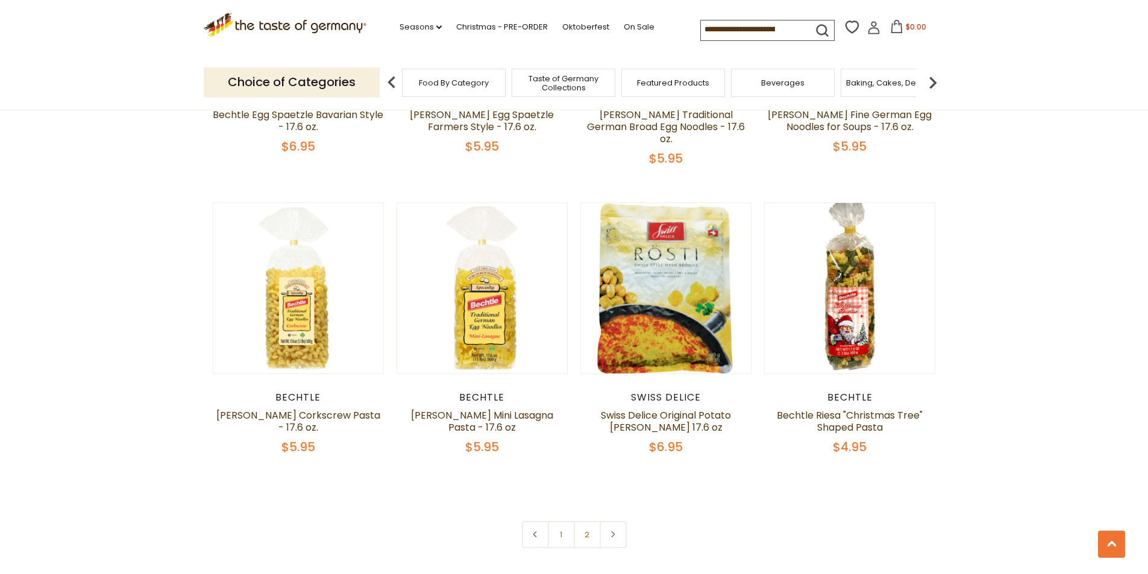
scroll to position [2773, 0]
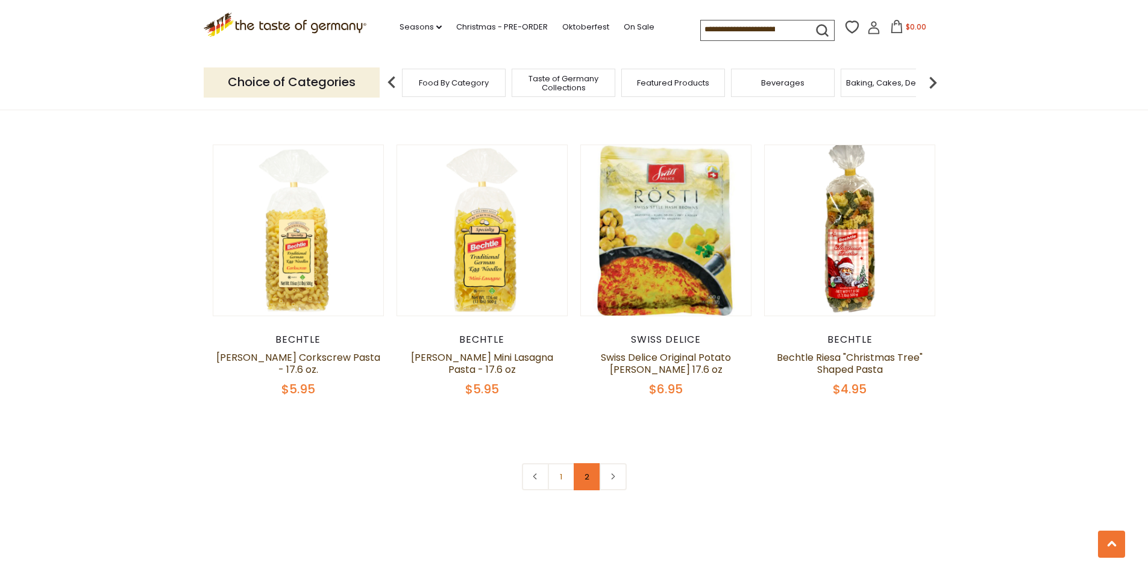
click at [583, 464] on link "2" at bounding box center [587, 477] width 27 height 27
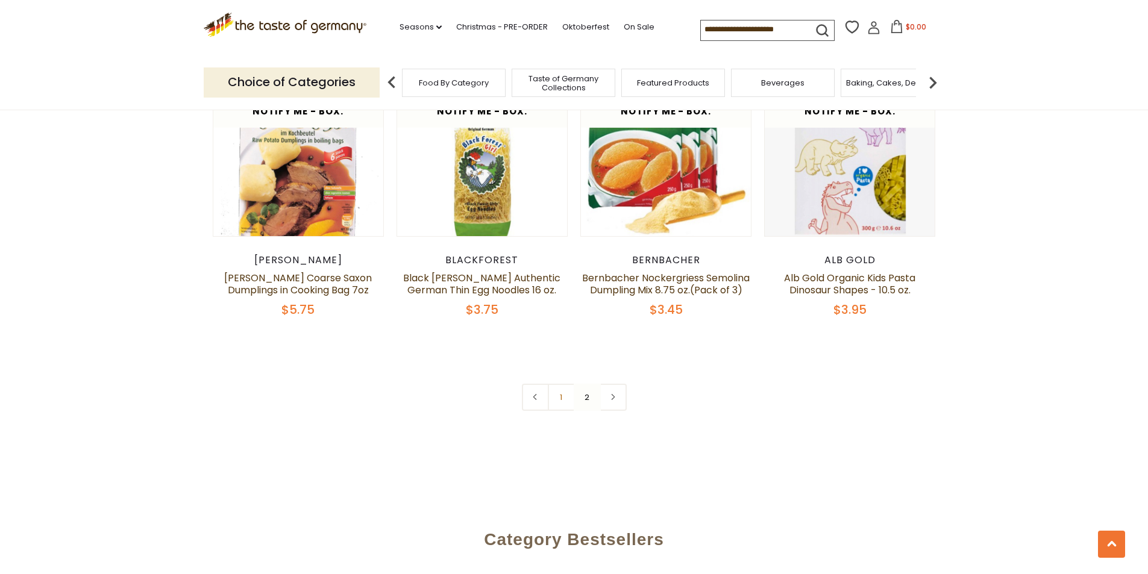
scroll to position [1681, 0]
click at [931, 86] on img at bounding box center [933, 83] width 24 height 24
click at [758, 88] on div "Cereal" at bounding box center [743, 83] width 104 height 28
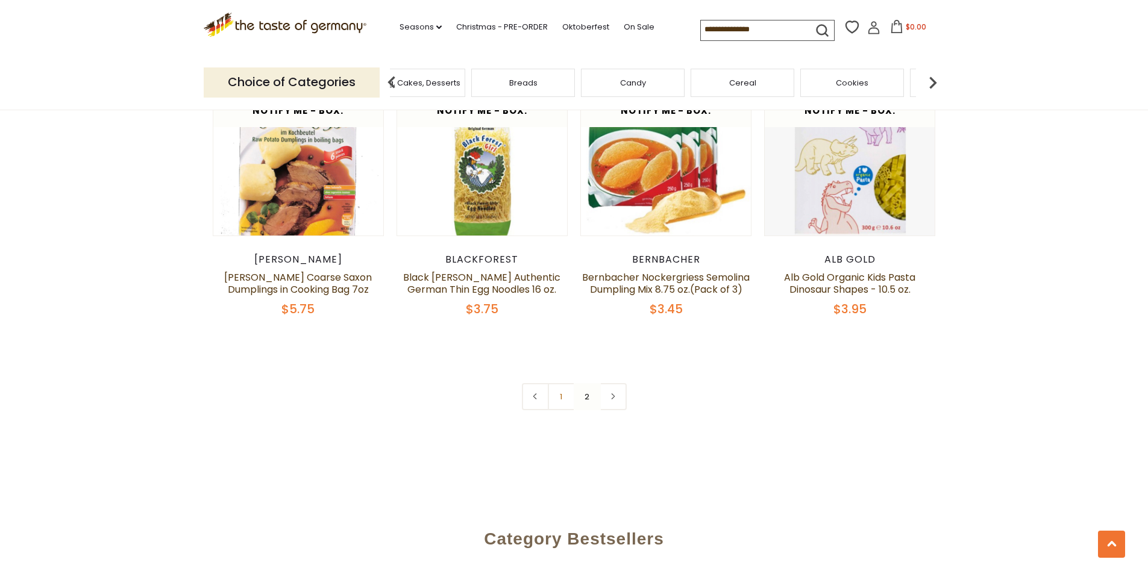
click at [758, 88] on div "Cereal" at bounding box center [743, 83] width 104 height 28
click at [734, 85] on span "Cereal" at bounding box center [742, 82] width 27 height 9
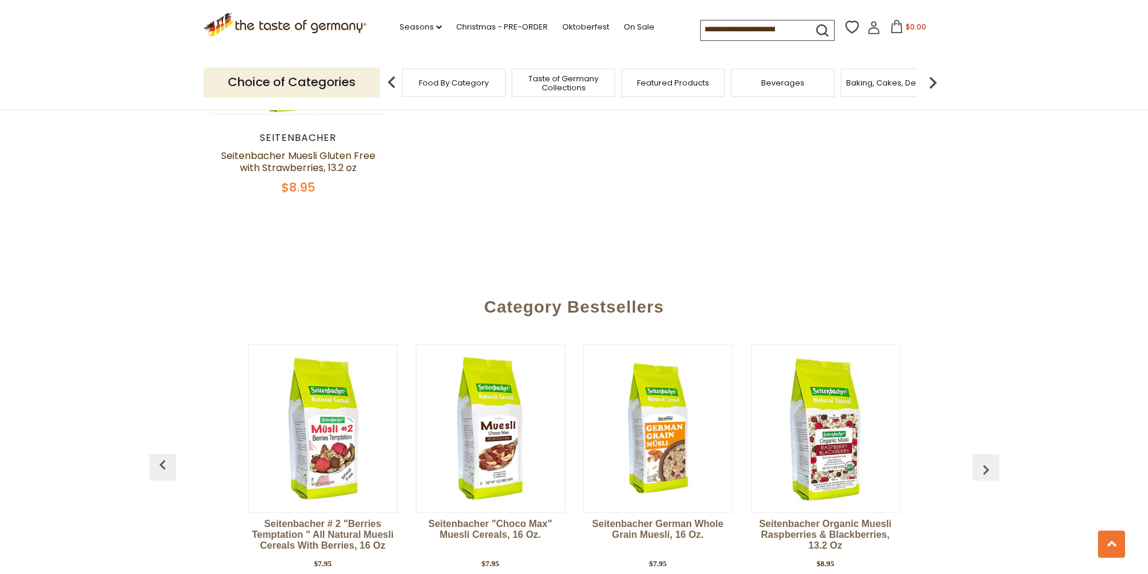
scroll to position [1808, 0]
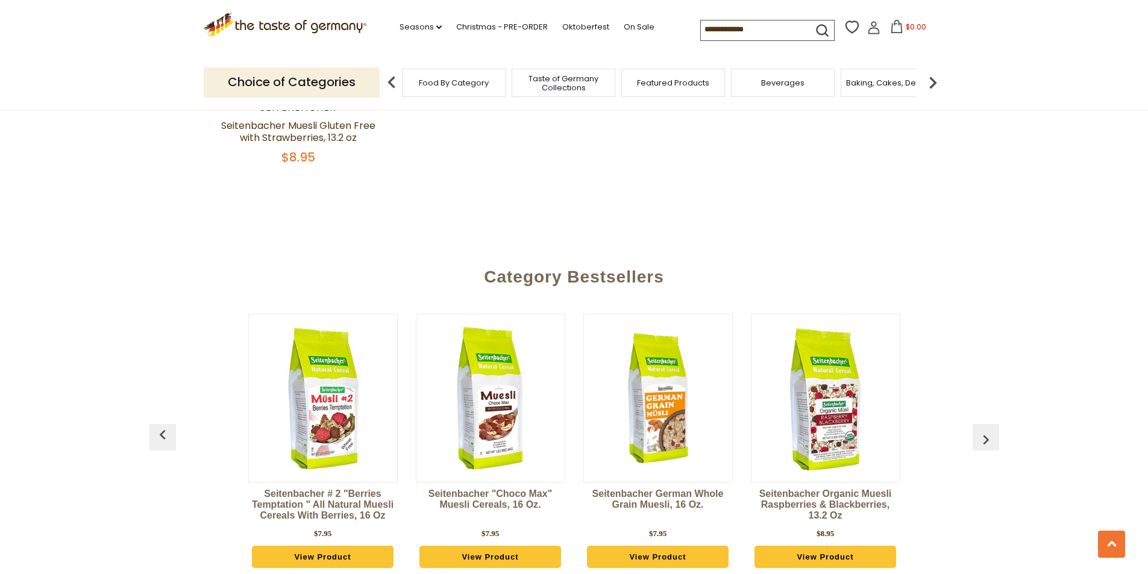
click at [935, 81] on img at bounding box center [933, 83] width 24 height 24
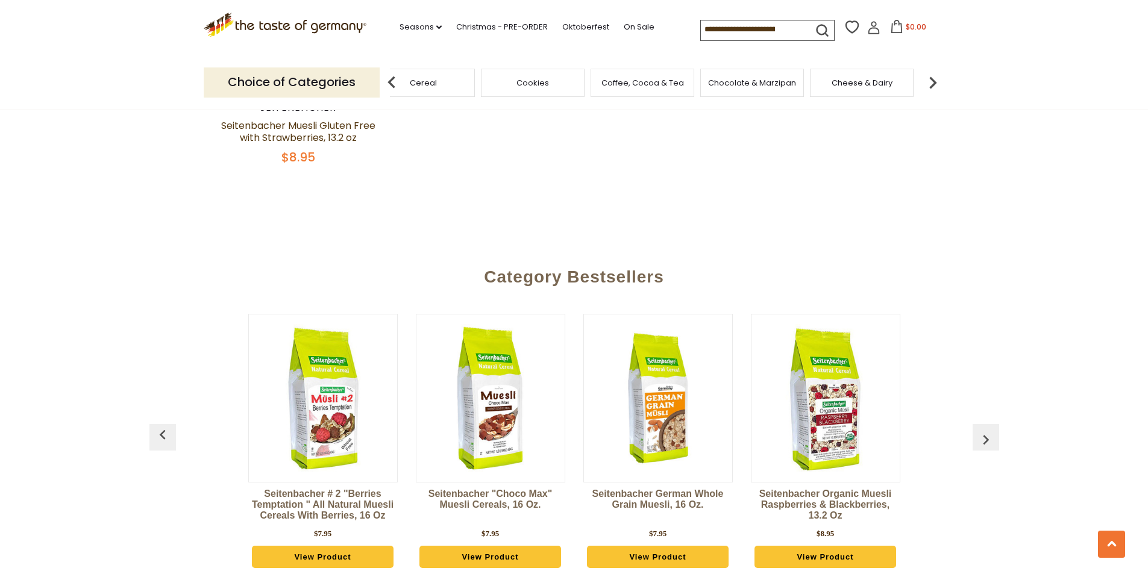
click at [935, 81] on img at bounding box center [933, 83] width 24 height 24
click at [831, 91] on div "Kosher" at bounding box center [822, 83] width 104 height 28
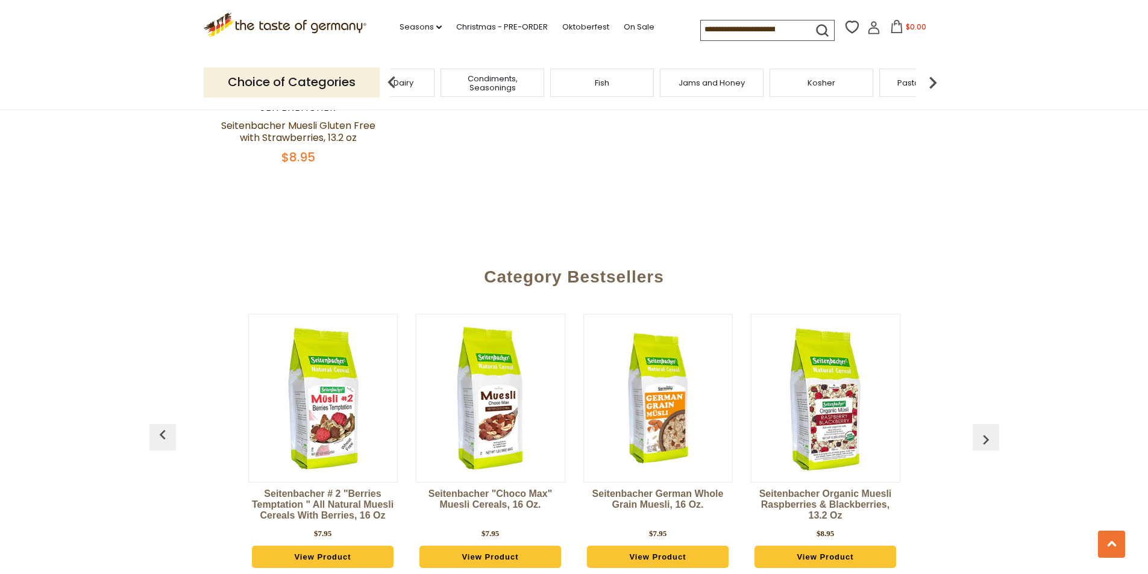
click at [807, 80] on div "Kosher" at bounding box center [822, 83] width 104 height 28
click at [807, 79] on div "Kosher" at bounding box center [822, 83] width 104 height 28
click at [811, 83] on div "Kosher" at bounding box center [831, 83] width 104 height 28
click at [846, 88] on div "Kosher" at bounding box center [840, 83] width 104 height 28
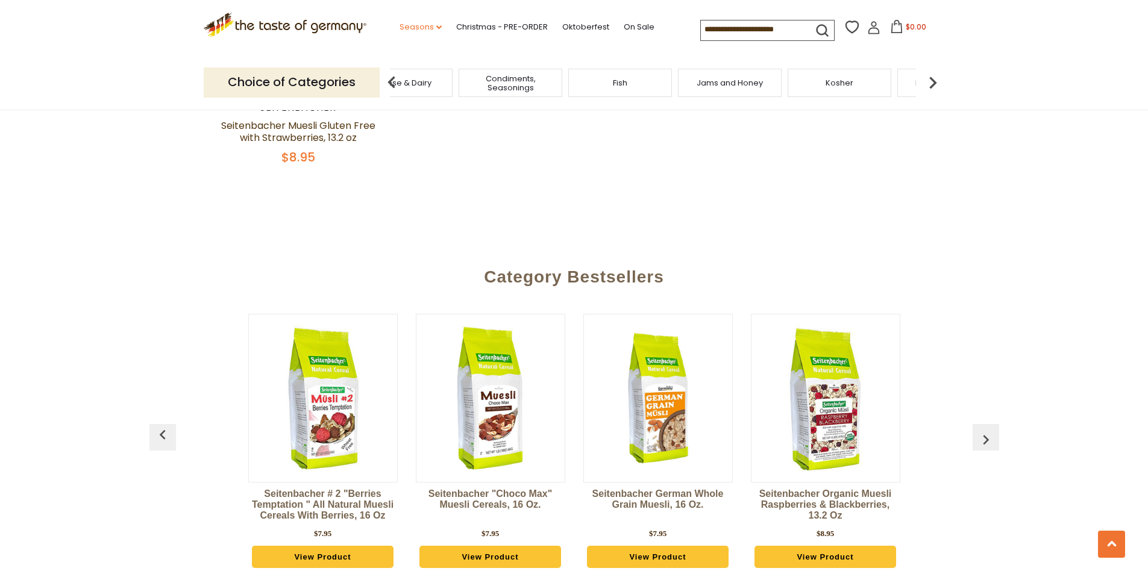
click at [430, 28] on link "Seasons dropdown_arrow" at bounding box center [421, 26] width 42 height 13
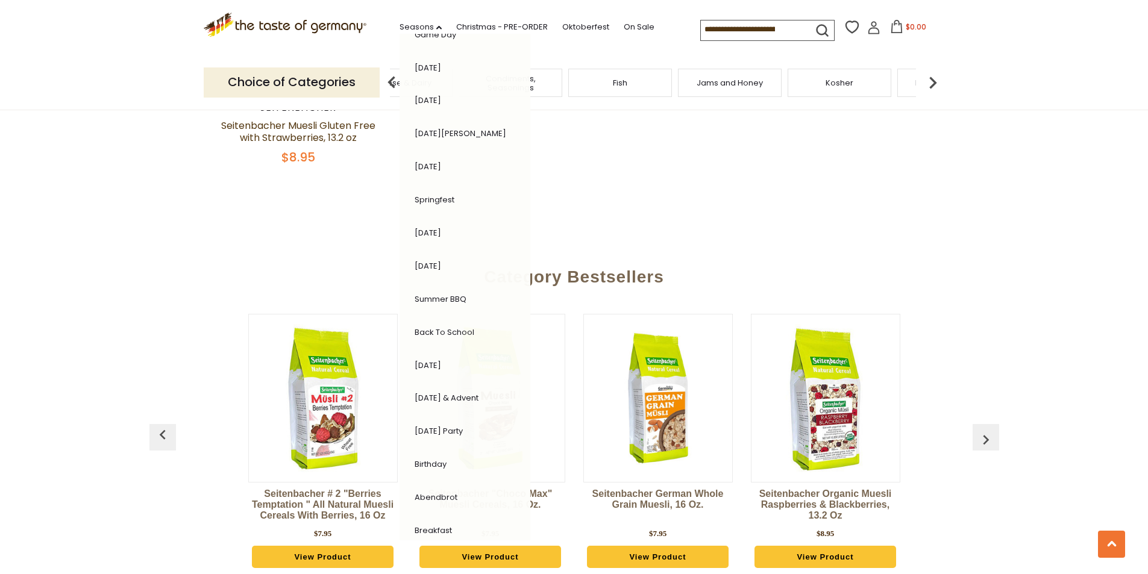
scroll to position [110, 0]
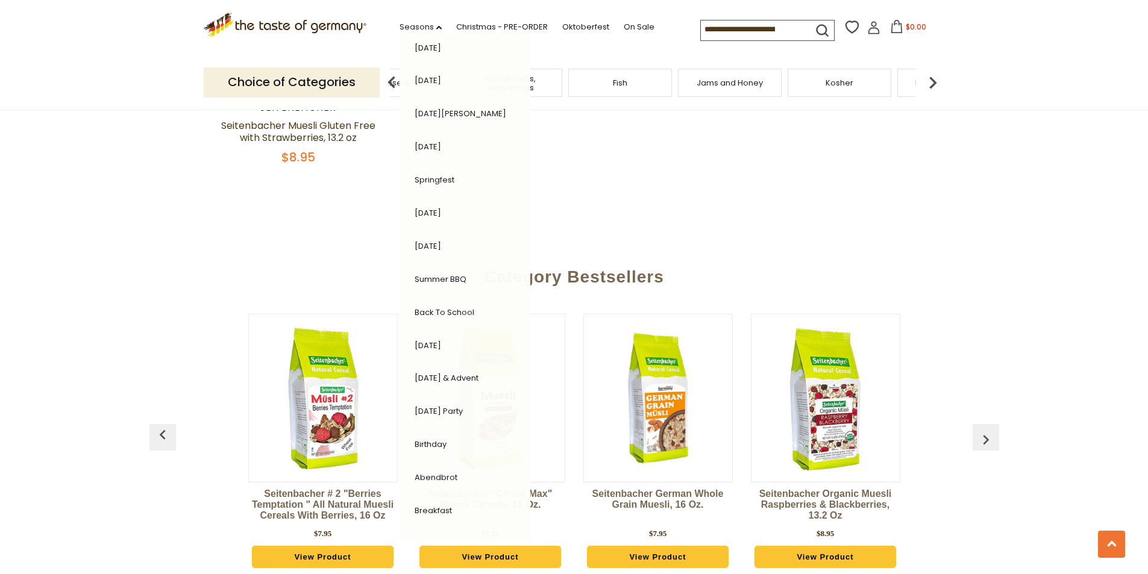
click at [442, 476] on link "Abendbrot" at bounding box center [436, 477] width 43 height 11
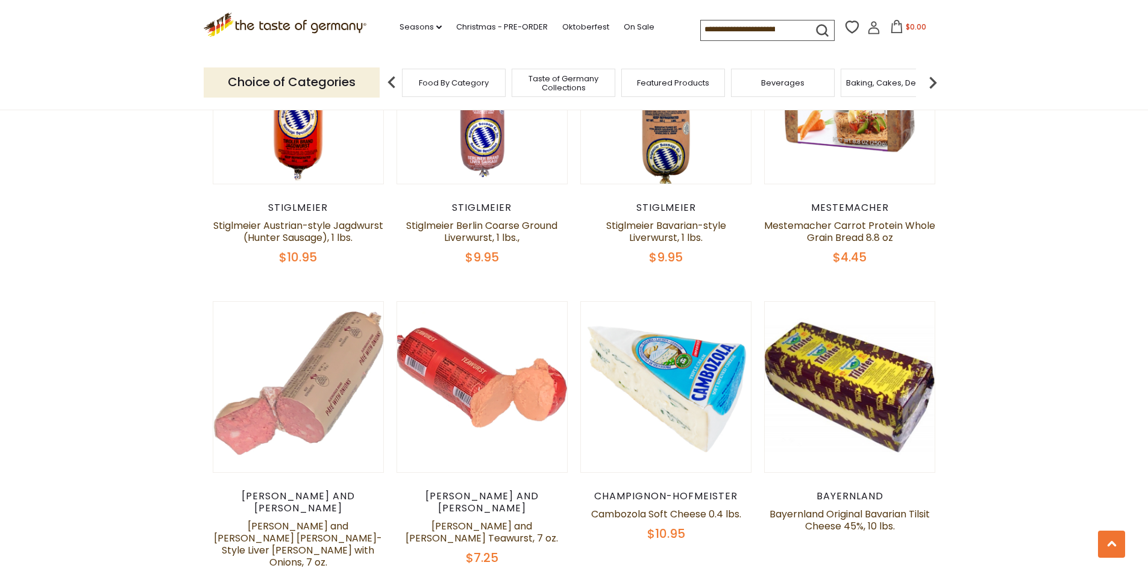
scroll to position [1266, 0]
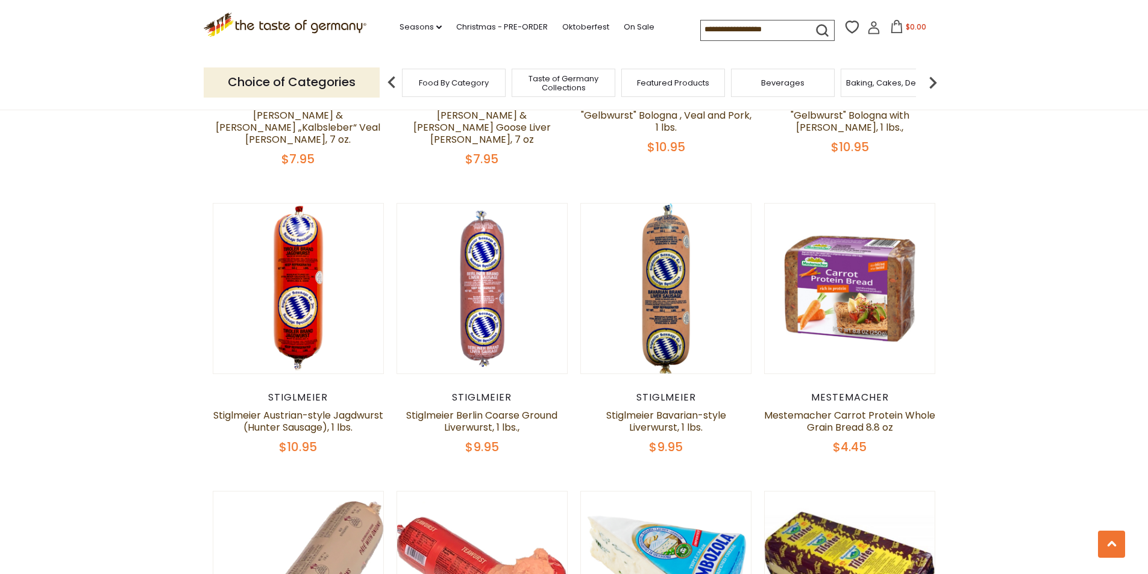
click at [456, 92] on div "Food By Category" at bounding box center [454, 83] width 104 height 28
click at [586, 85] on span "Taste of Germany Collections" at bounding box center [563, 83] width 96 height 18
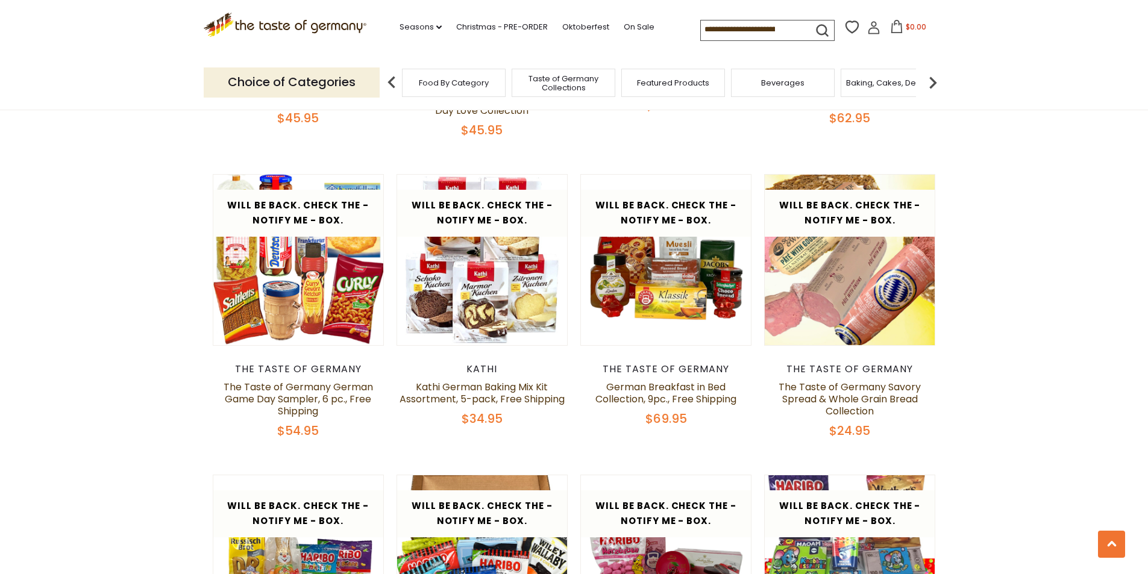
scroll to position [1567, 0]
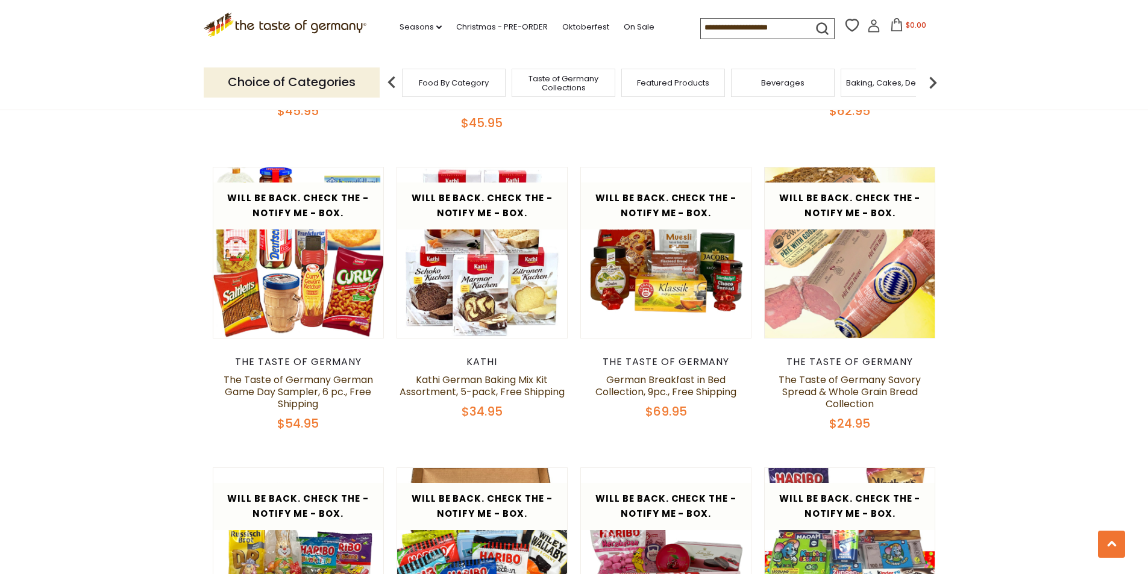
scroll to position [1567, 0]
